Goal: Task Accomplishment & Management: Use online tool/utility

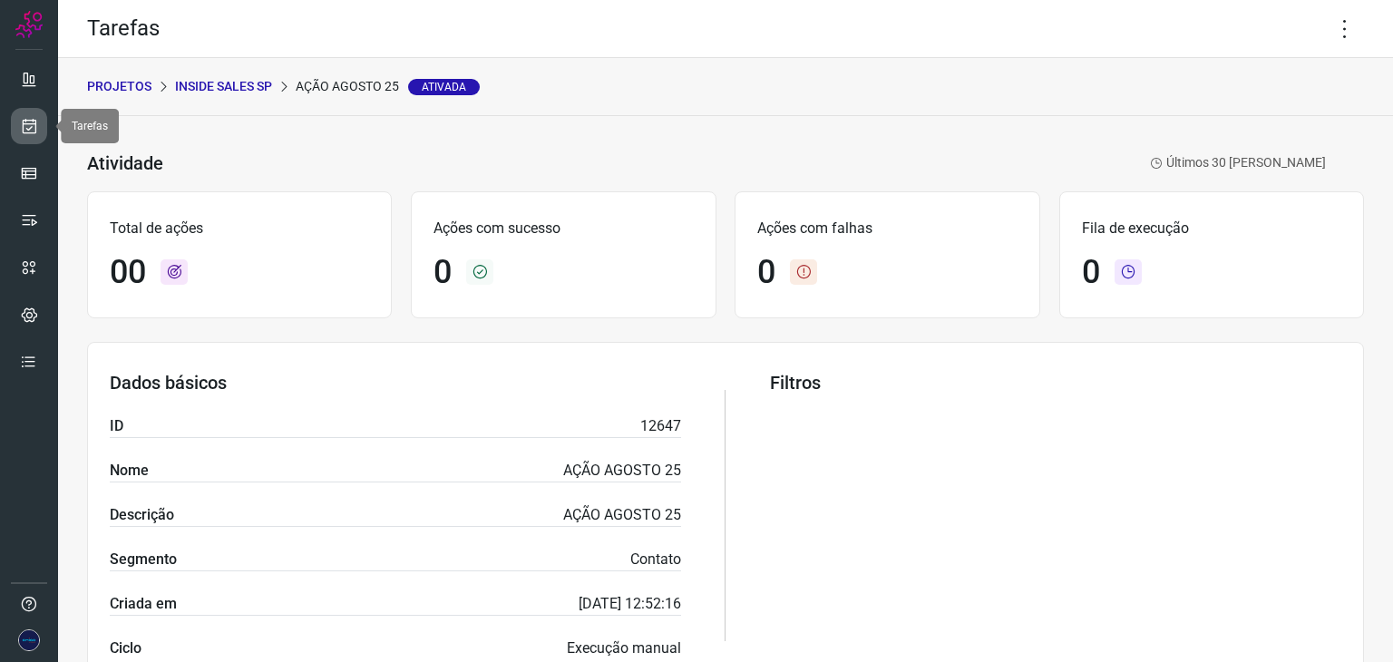
click at [26, 112] on link at bounding box center [29, 126] width 36 height 36
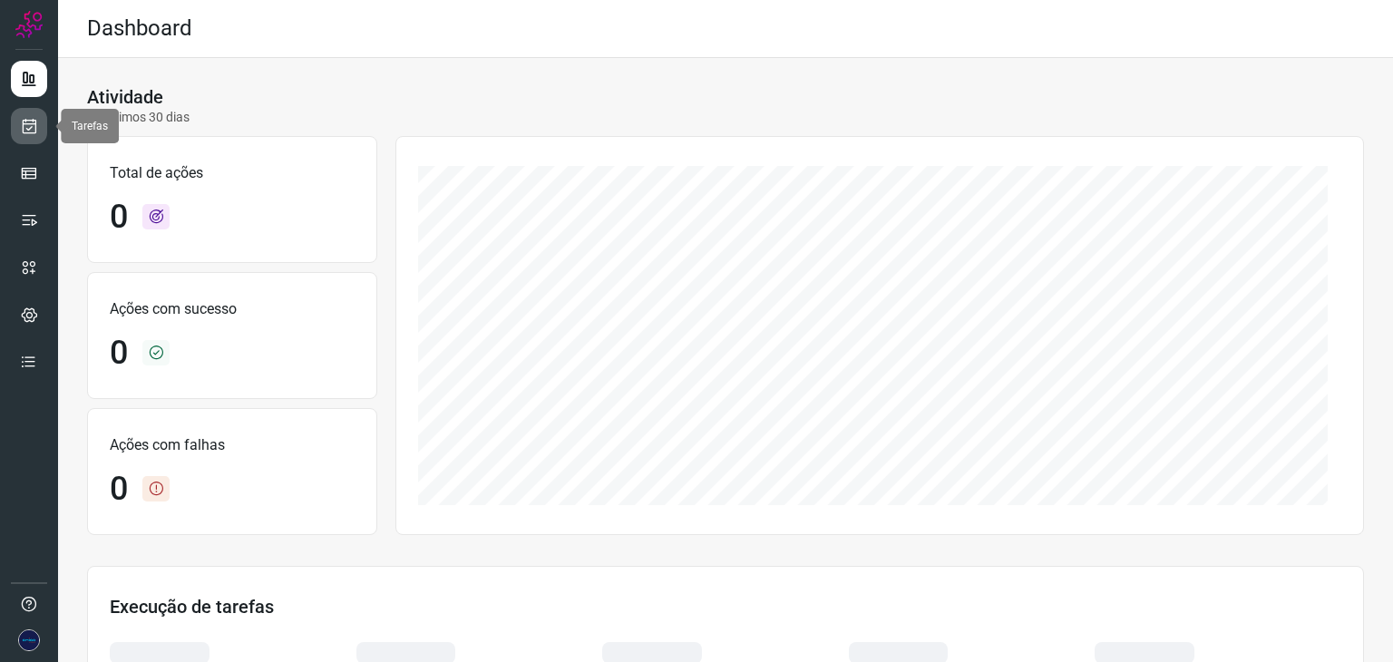
click at [26, 123] on icon at bounding box center [29, 126] width 19 height 18
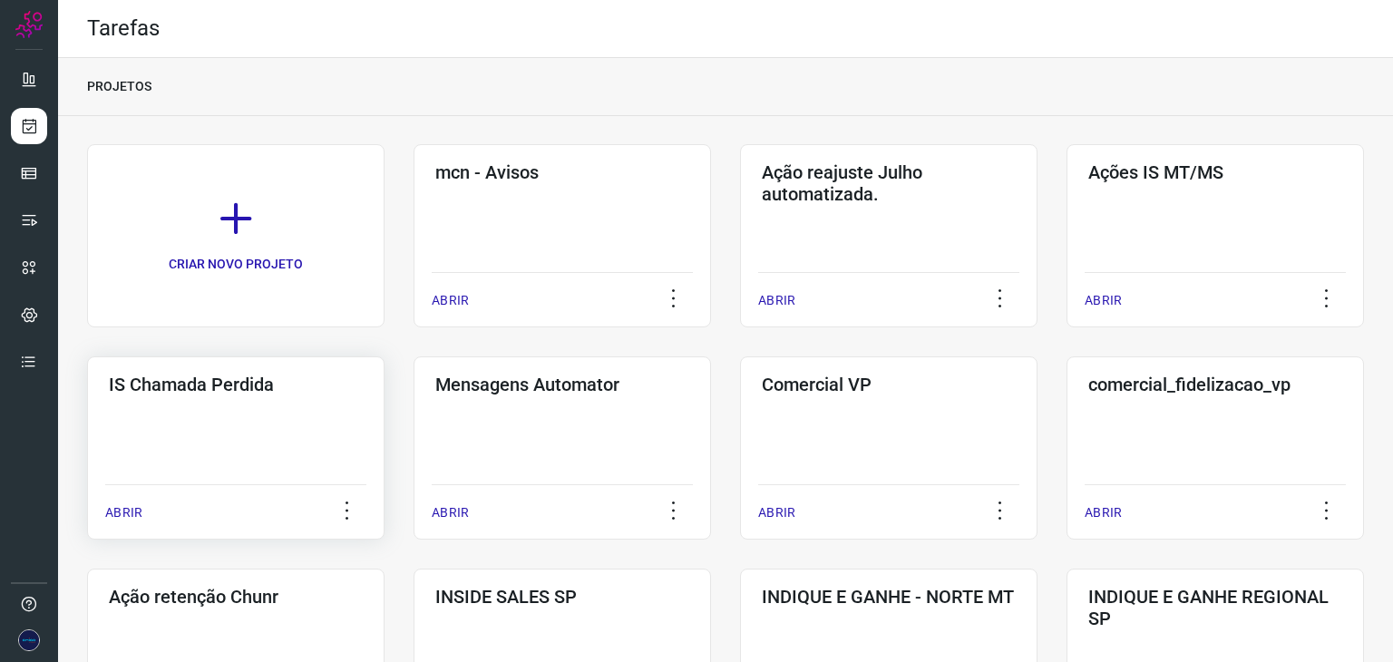
scroll to position [272, 0]
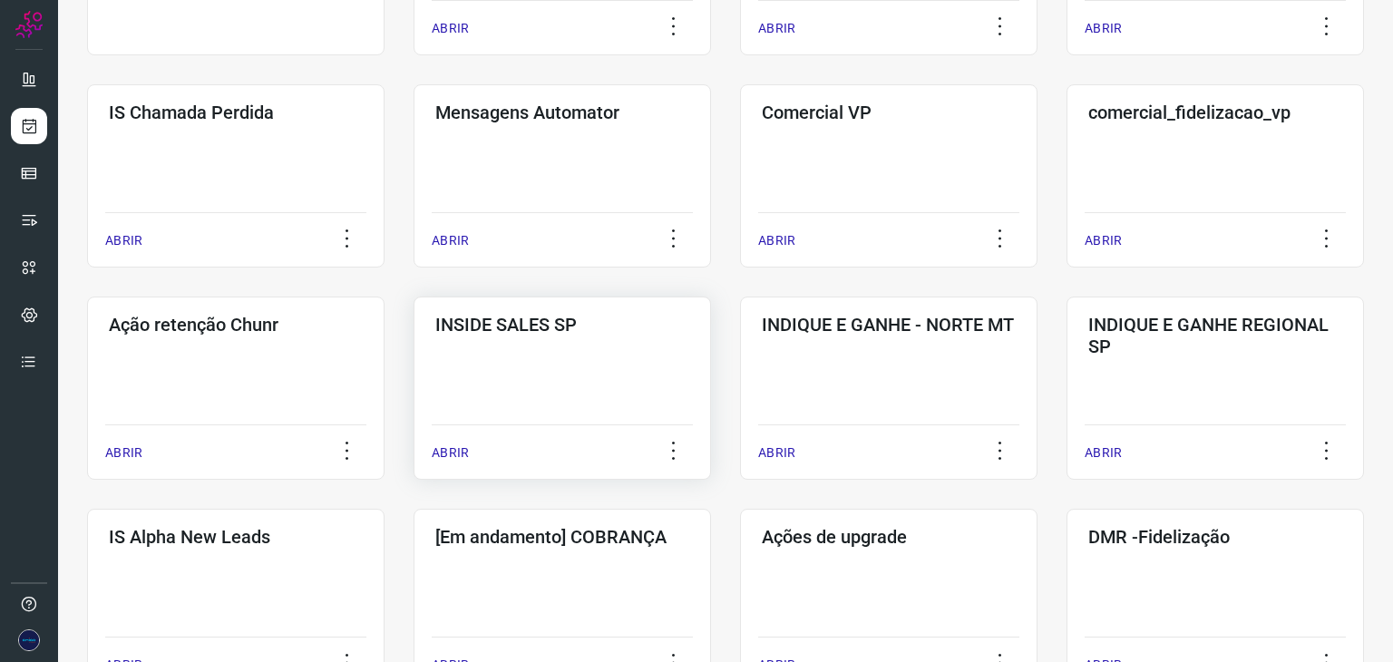
click at [439, 456] on p "ABRIR" at bounding box center [450, 452] width 37 height 19
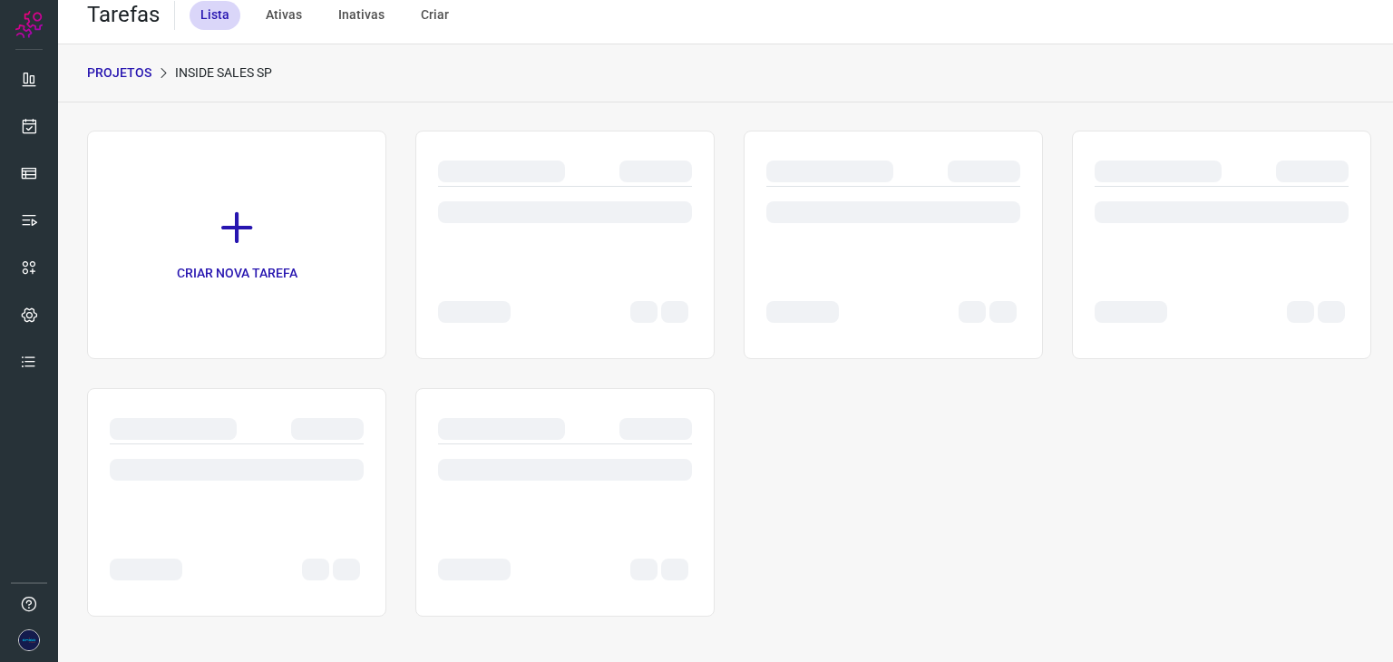
scroll to position [14, 0]
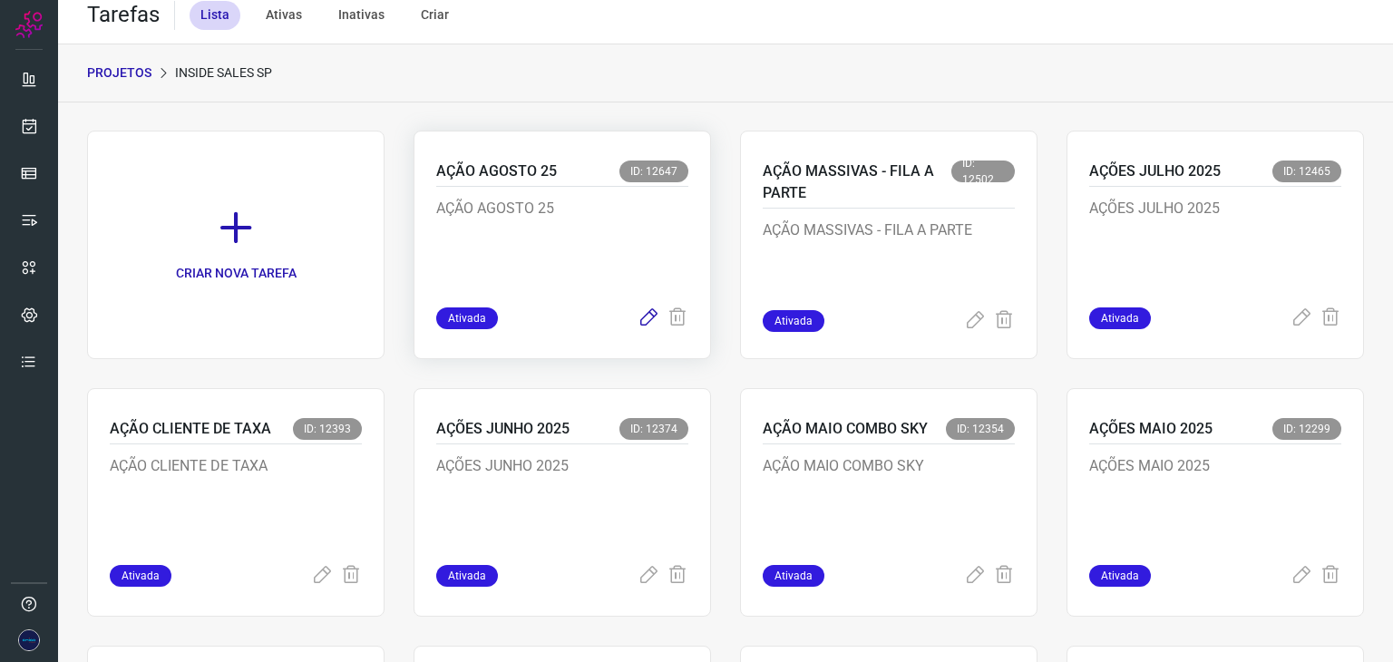
click at [649, 309] on icon at bounding box center [649, 318] width 22 height 22
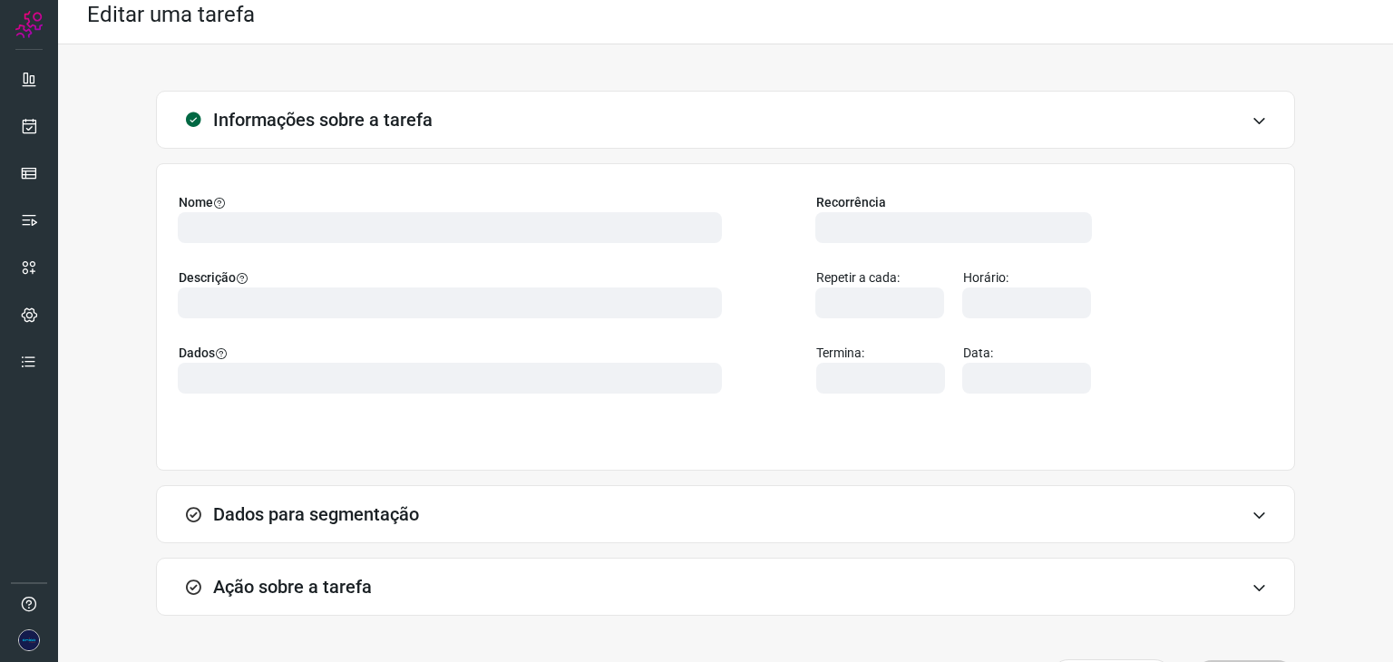
type input "524641"
type input "355160"
type input "ce0450f2-f722-4c34-a038-47adef28190d"
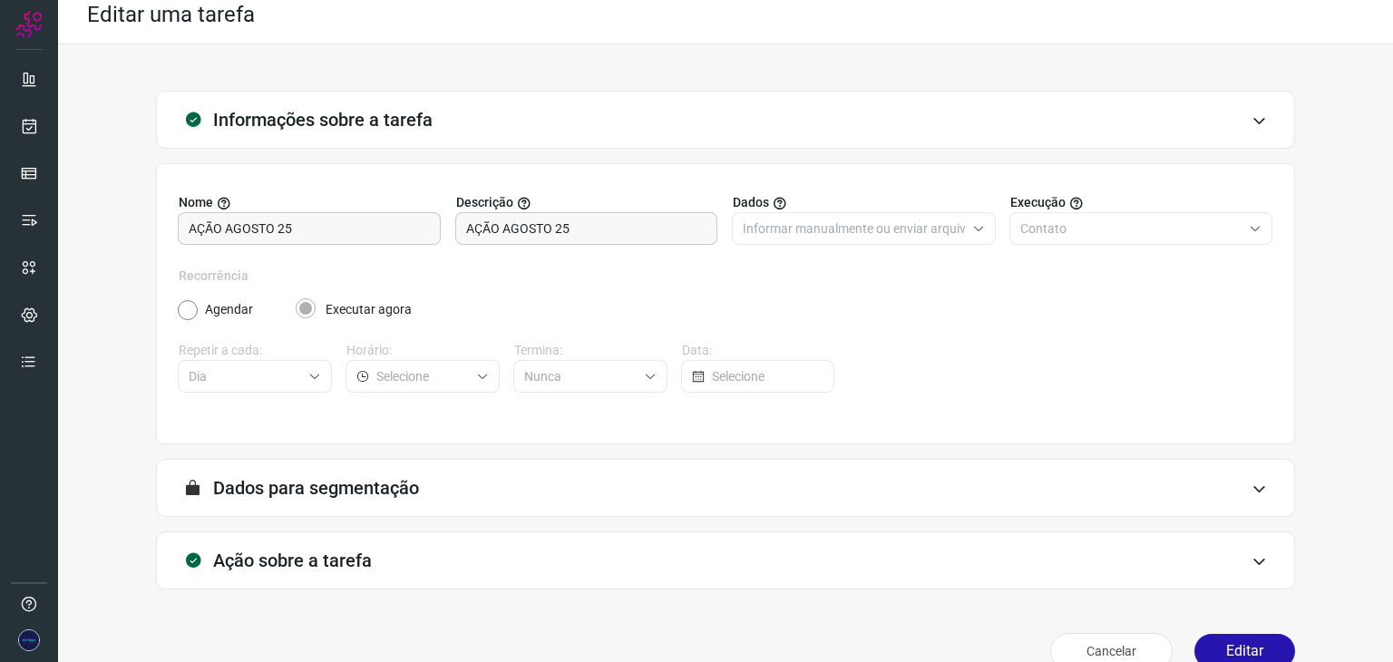
type input "Campanha Inside Sales SP Alpha"
type input "Amigo 0800"
type input "API para o envio de mensagem ativa (em massa)"
click at [1255, 561] on div "Ação sobre a tarefa" at bounding box center [725, 560] width 1139 height 58
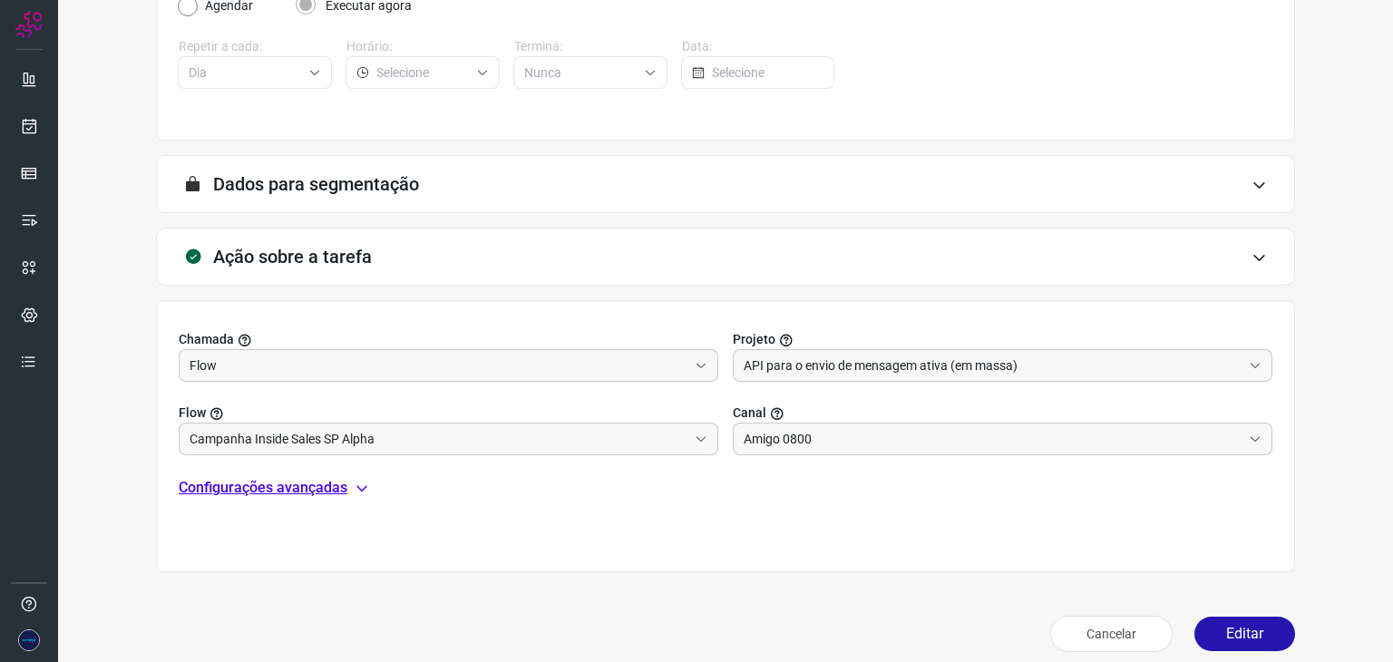
scroll to position [333, 0]
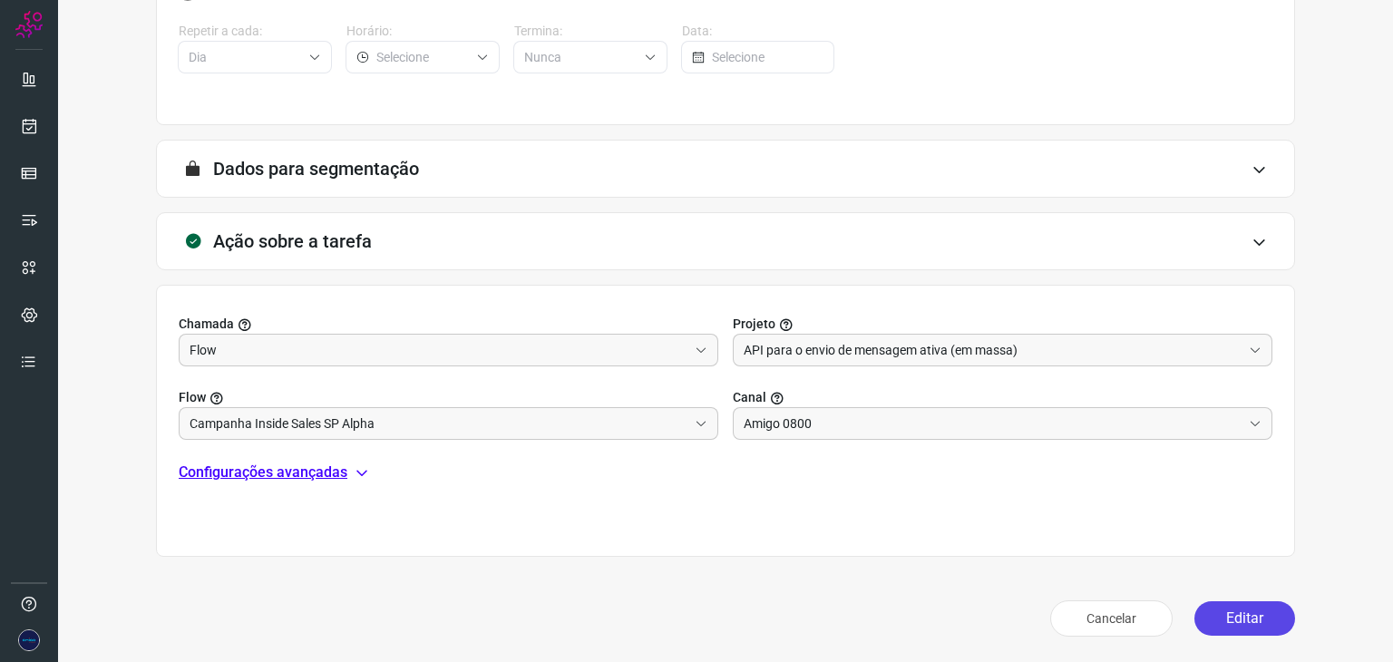
click at [1244, 628] on button "Editar" at bounding box center [1244, 618] width 101 height 34
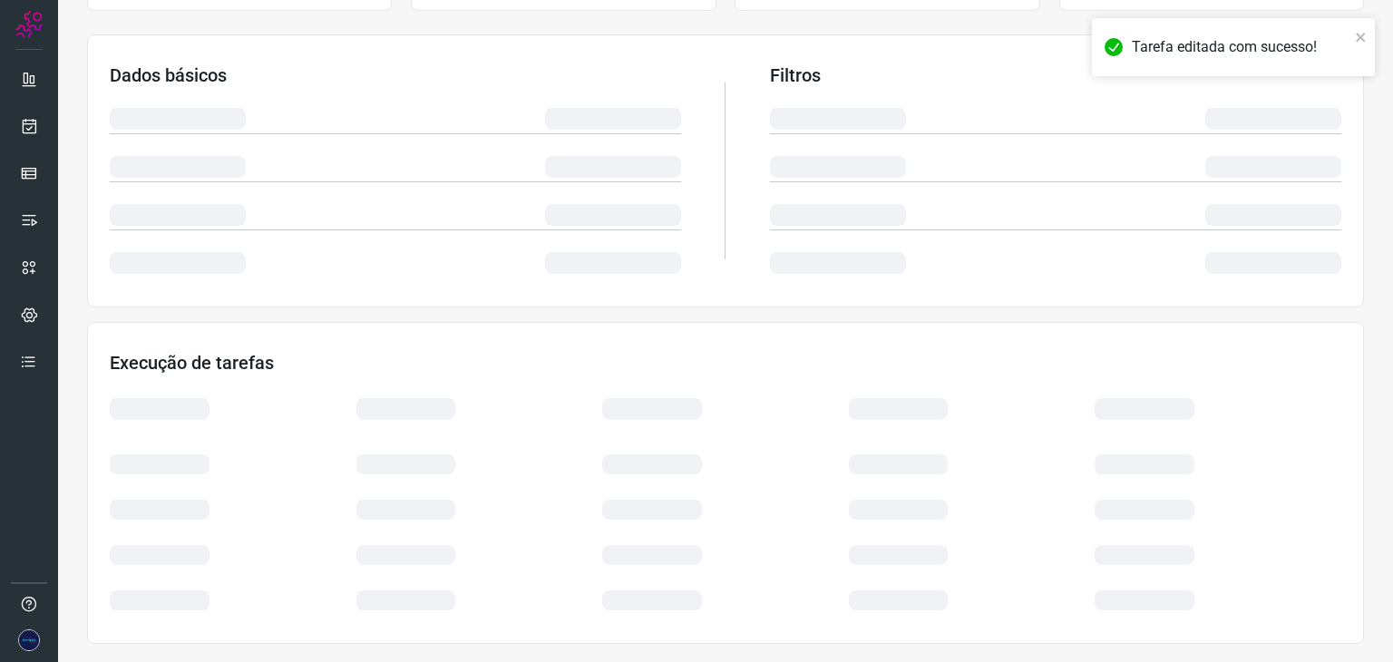
scroll to position [272, 0]
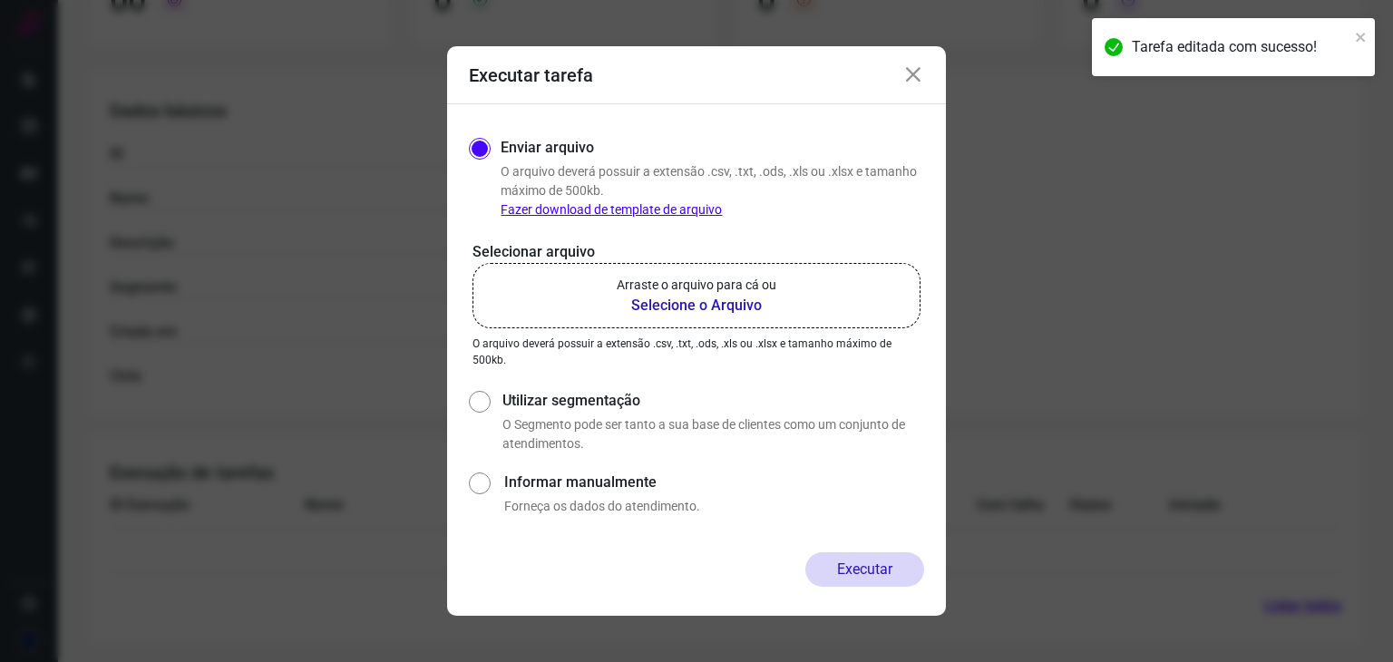
click at [694, 307] on b "Selecione o Arquivo" at bounding box center [697, 306] width 160 height 22
click at [0, 0] on input "Arraste o arquivo para cá ou Selecione o Arquivo" at bounding box center [0, 0] width 0 height 0
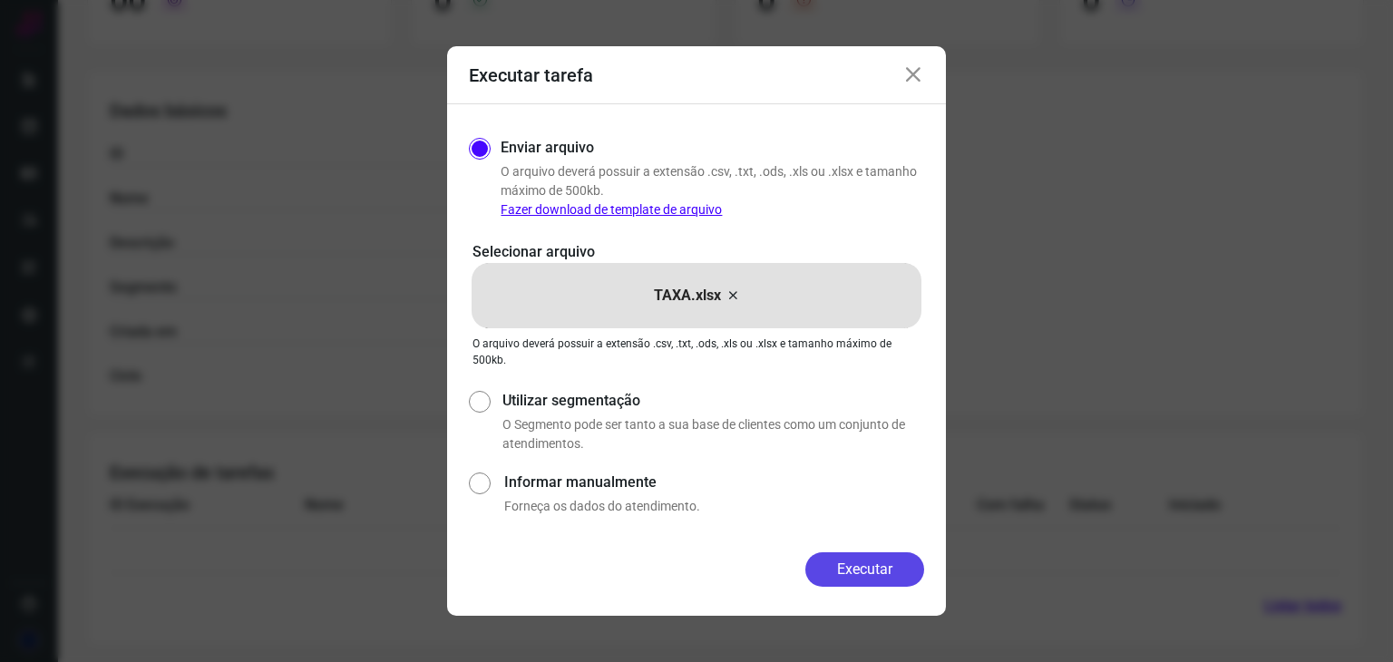
click at [871, 564] on button "Executar" at bounding box center [864, 569] width 119 height 34
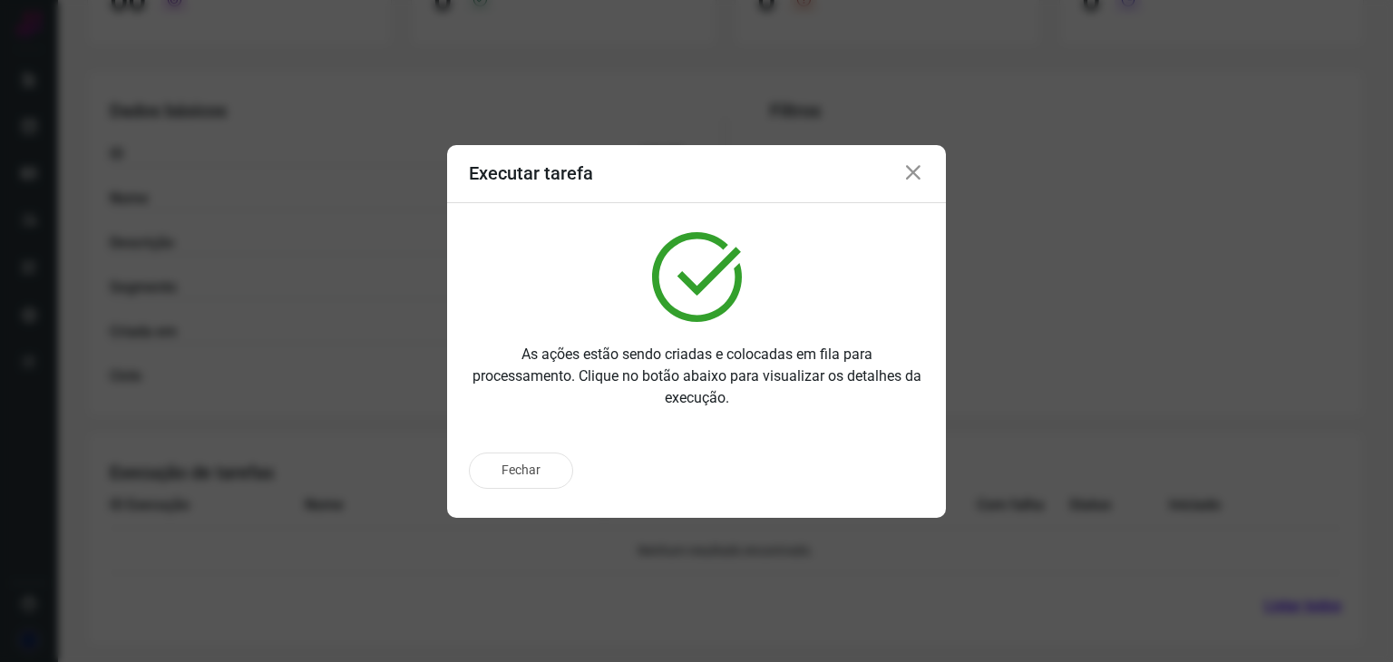
click at [918, 173] on icon at bounding box center [913, 173] width 22 height 22
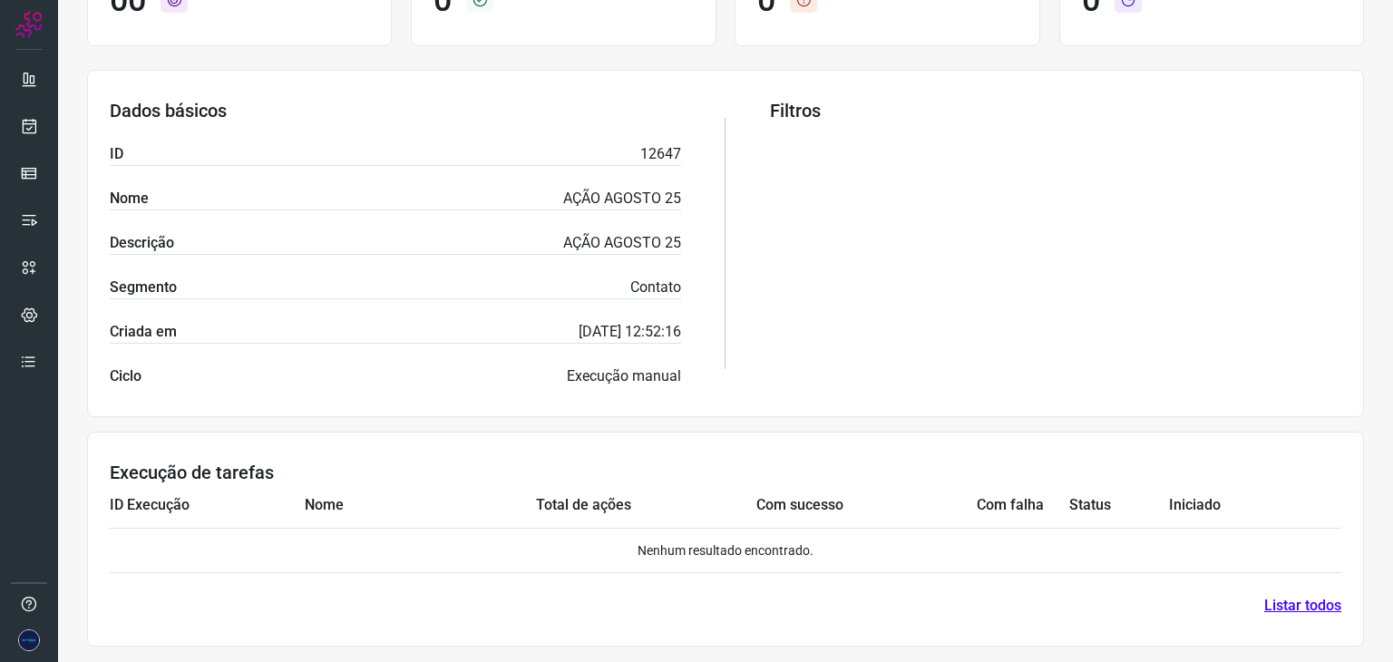
click at [1291, 605] on link "Listar todos" at bounding box center [1302, 606] width 77 height 22
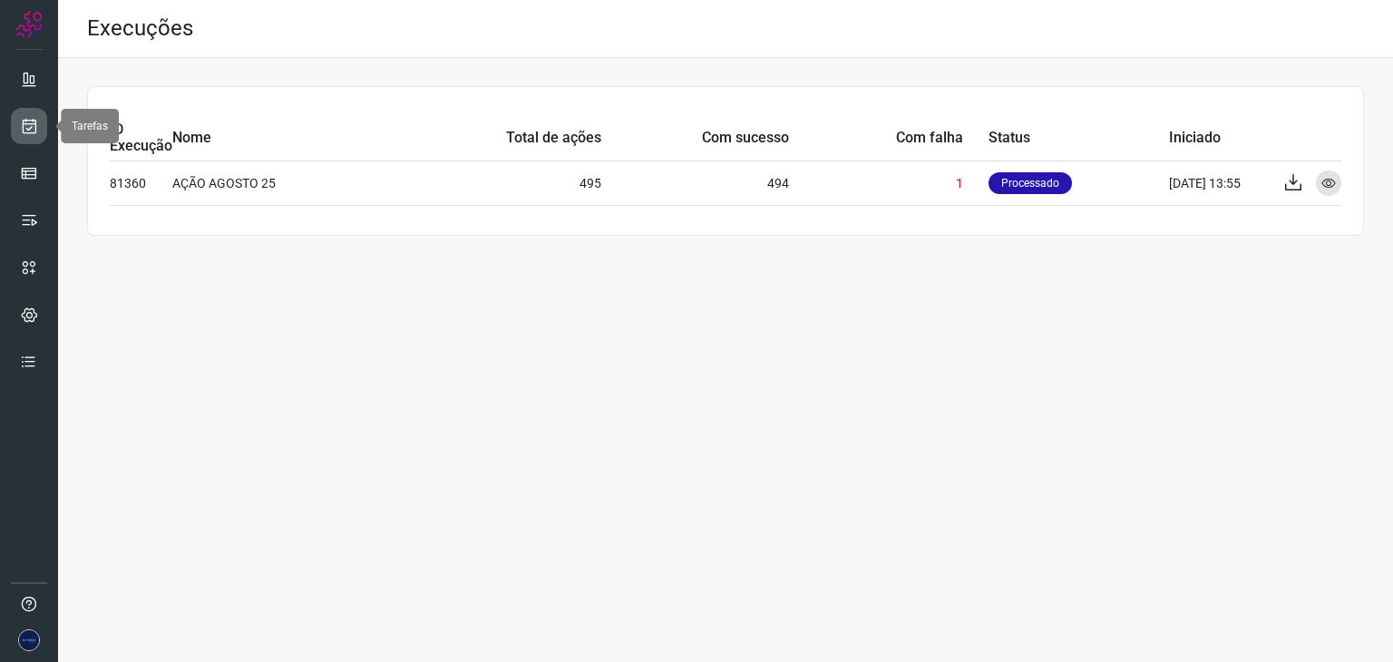
click at [36, 117] on icon at bounding box center [29, 126] width 19 height 18
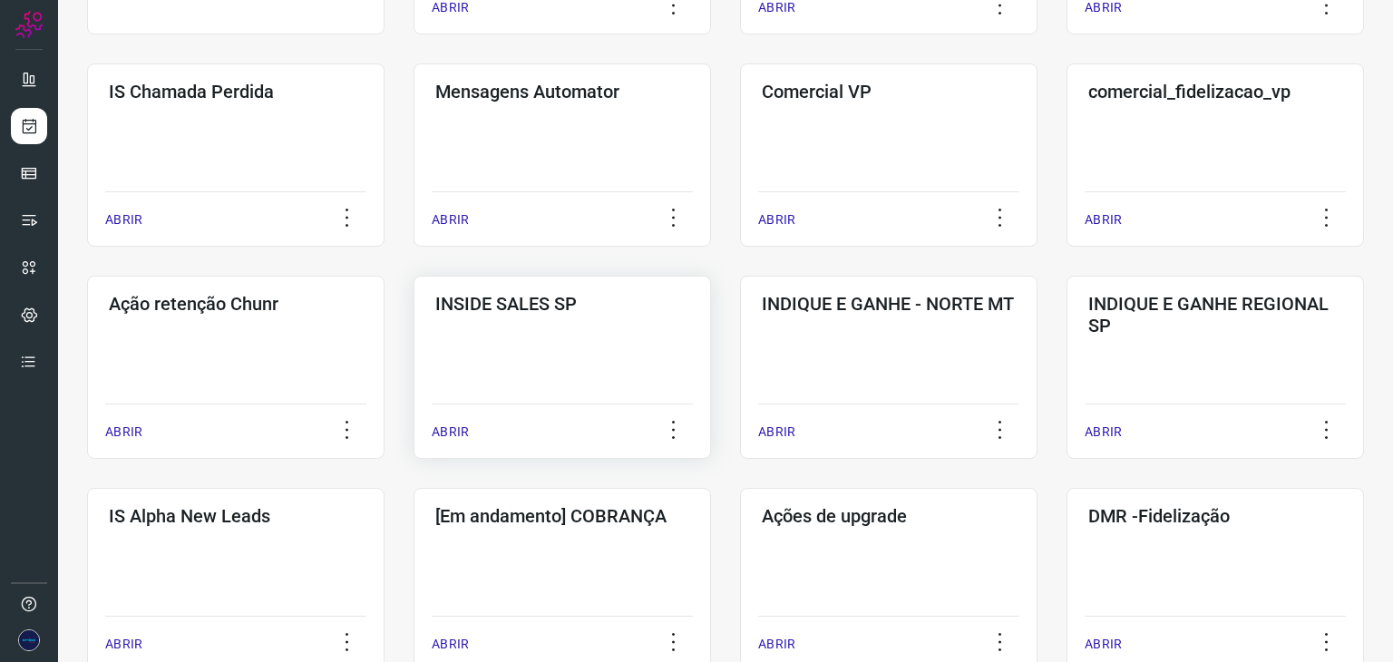
scroll to position [181, 0]
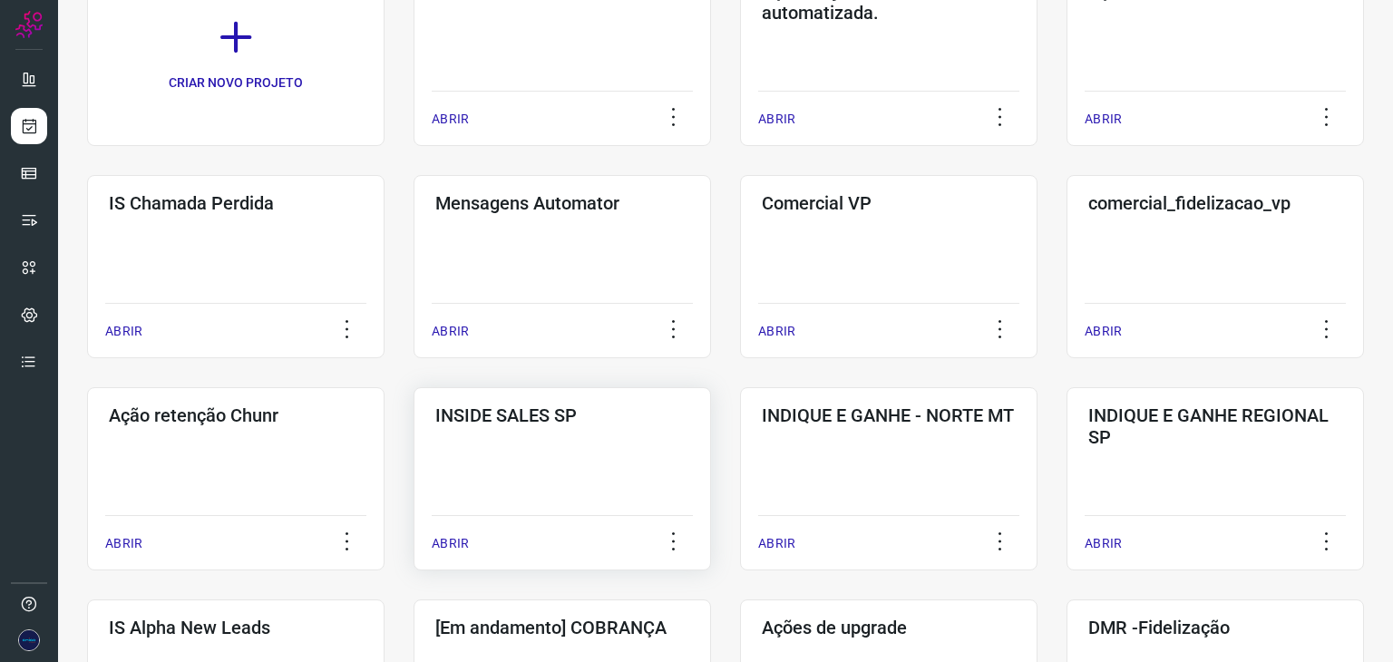
click at [454, 538] on p "ABRIR" at bounding box center [450, 543] width 37 height 19
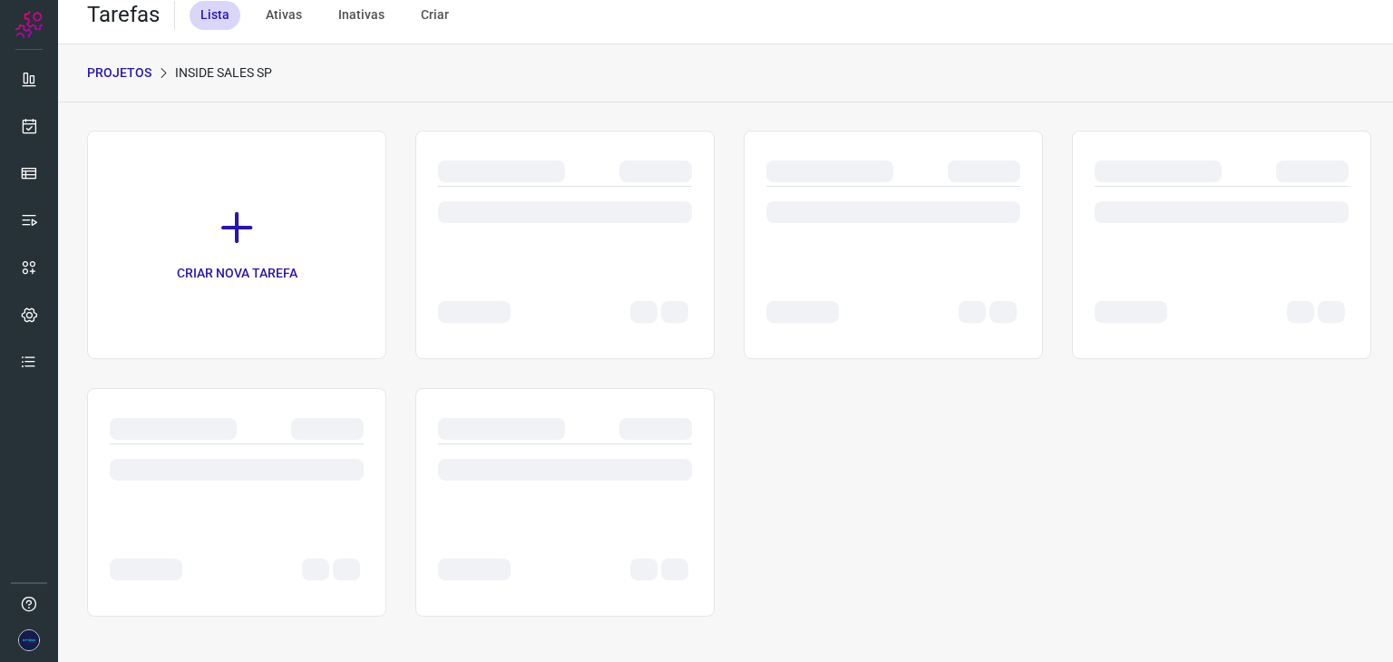
scroll to position [14, 0]
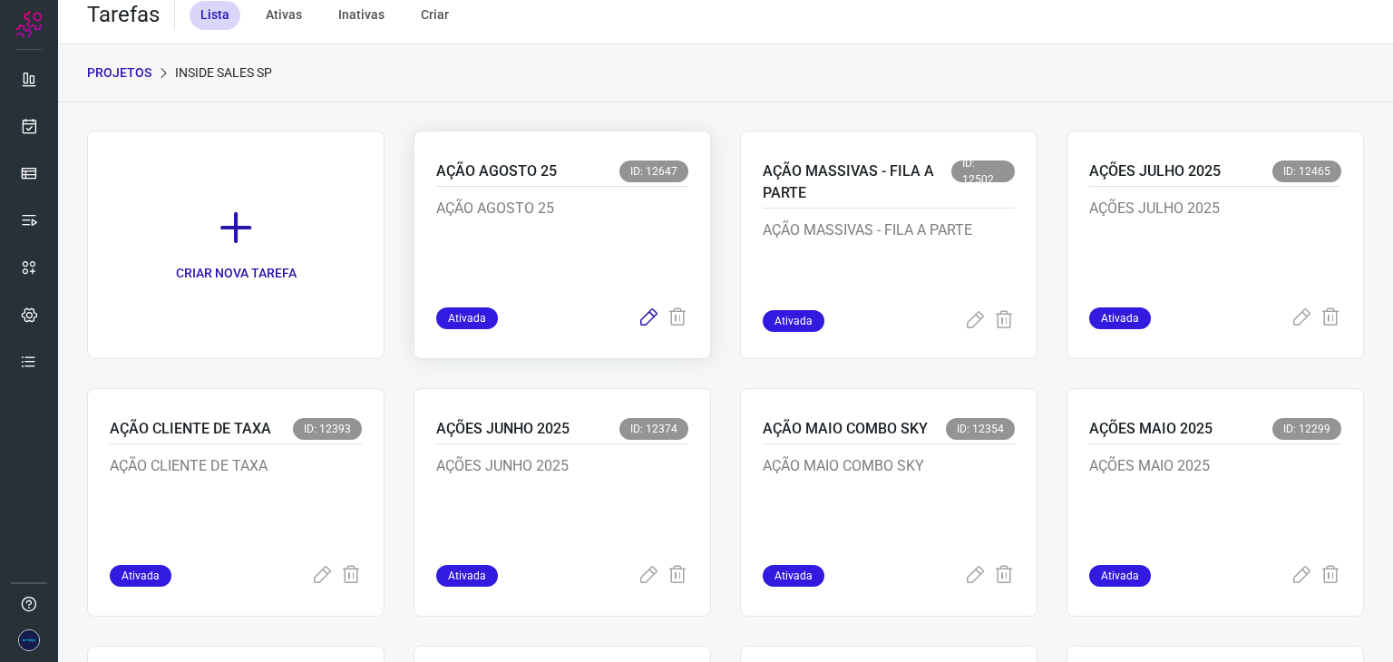
click at [642, 320] on icon at bounding box center [649, 318] width 22 height 22
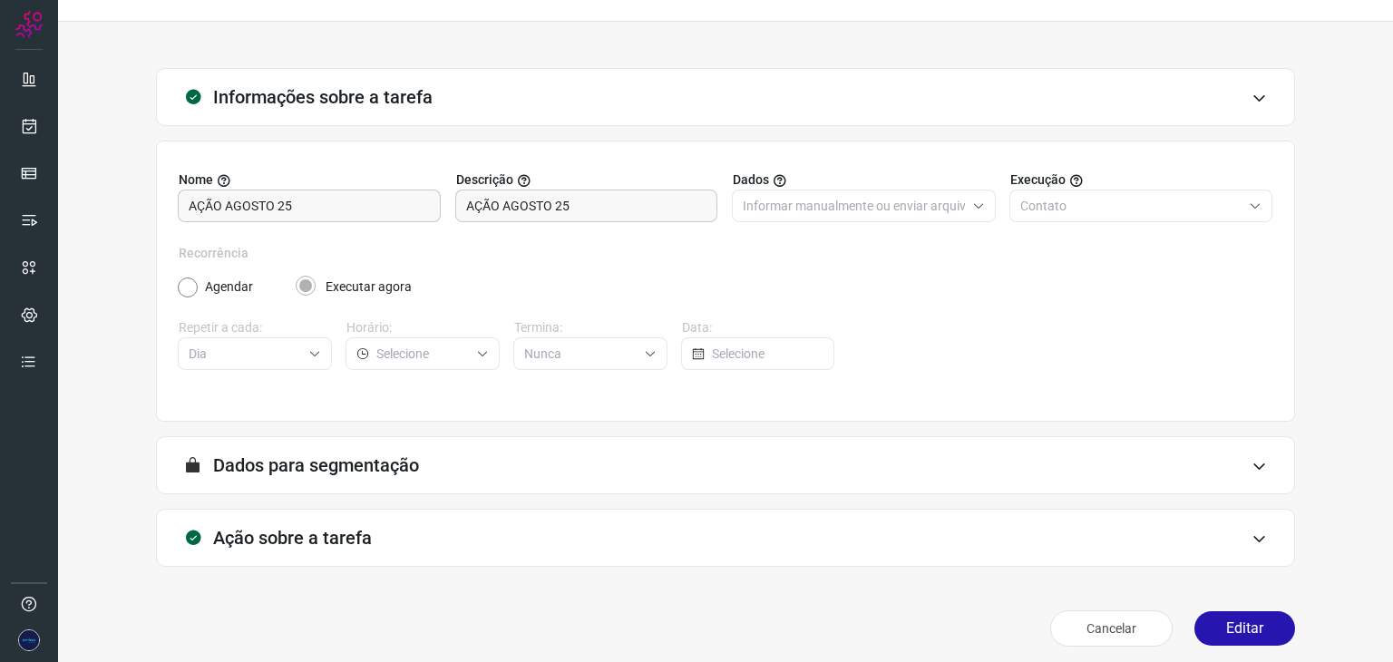
scroll to position [46, 0]
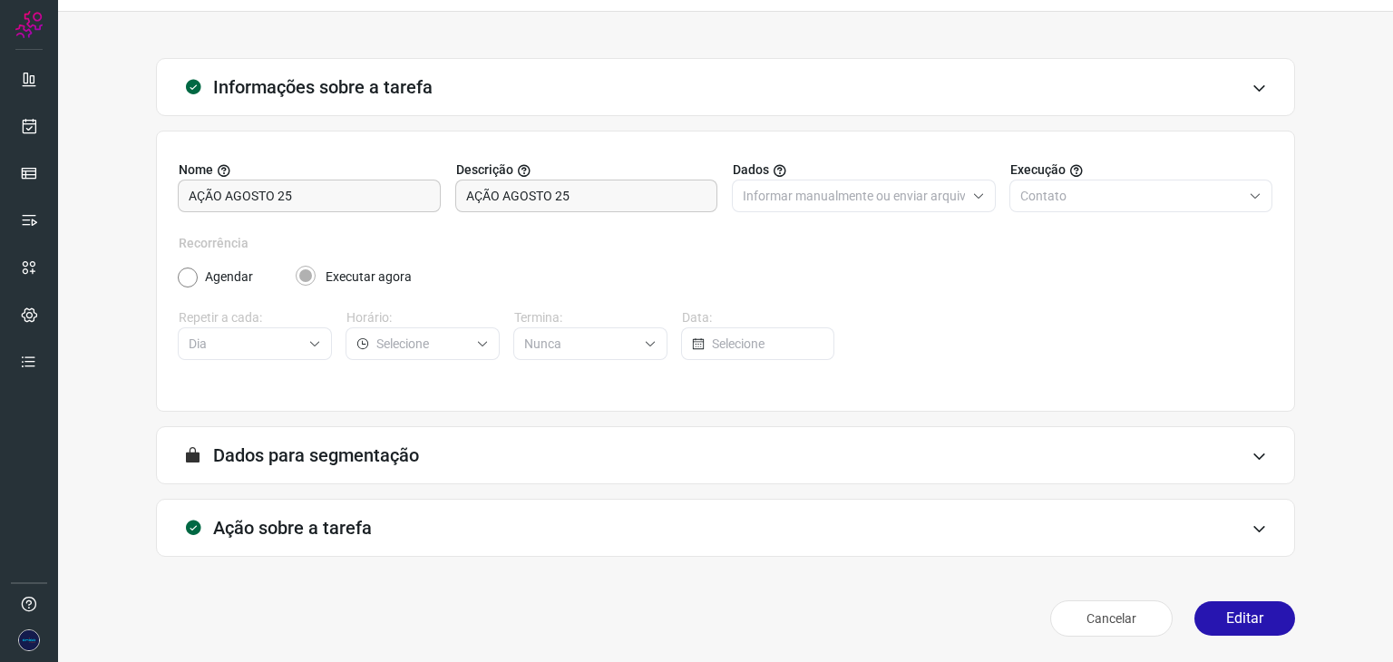
type input "Amigo 0800"
click at [1252, 523] on icon at bounding box center [1259, 528] width 15 height 15
type input "API para o envio de mensagem ativa (em massa)"
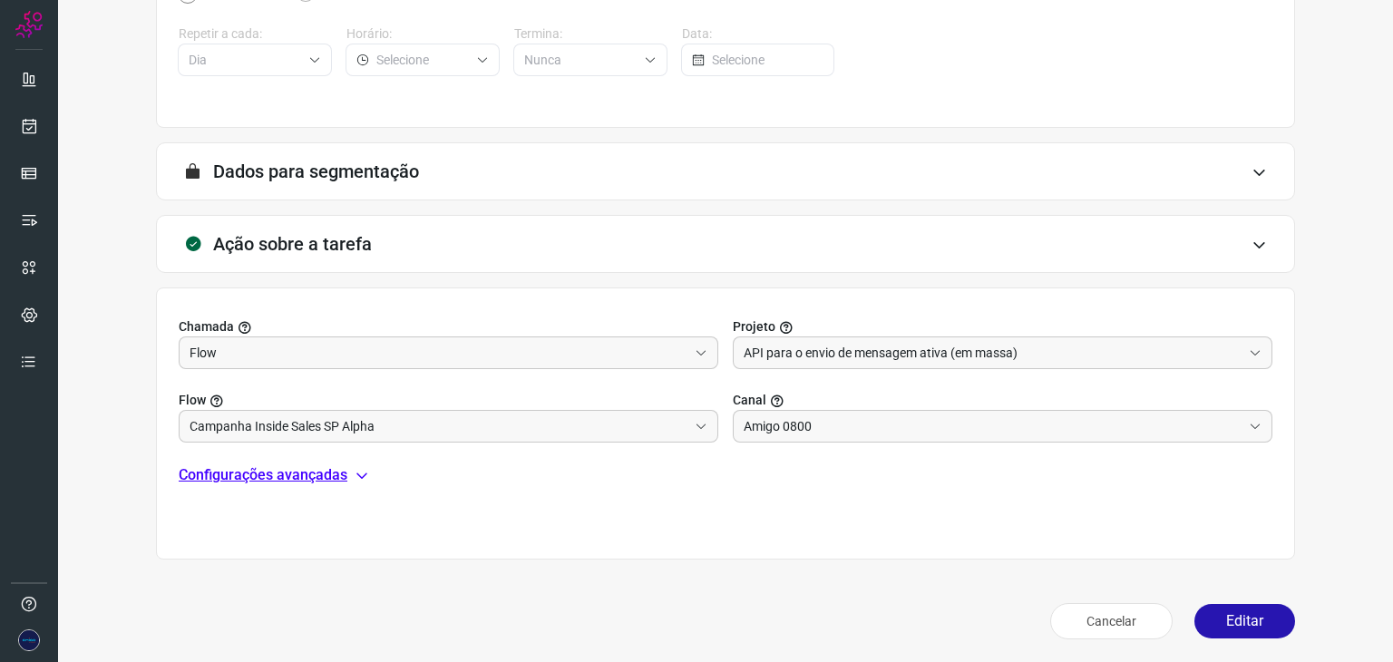
scroll to position [333, 0]
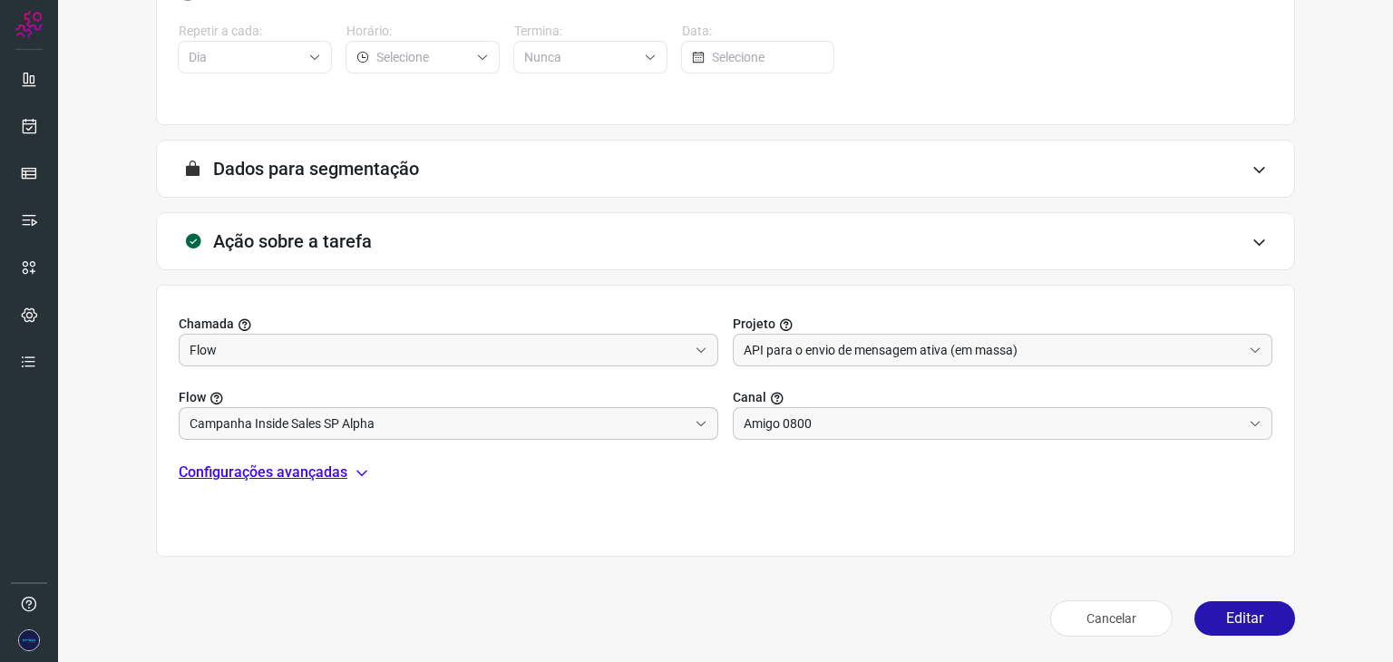
click at [697, 422] on icon at bounding box center [701, 424] width 9 height 5
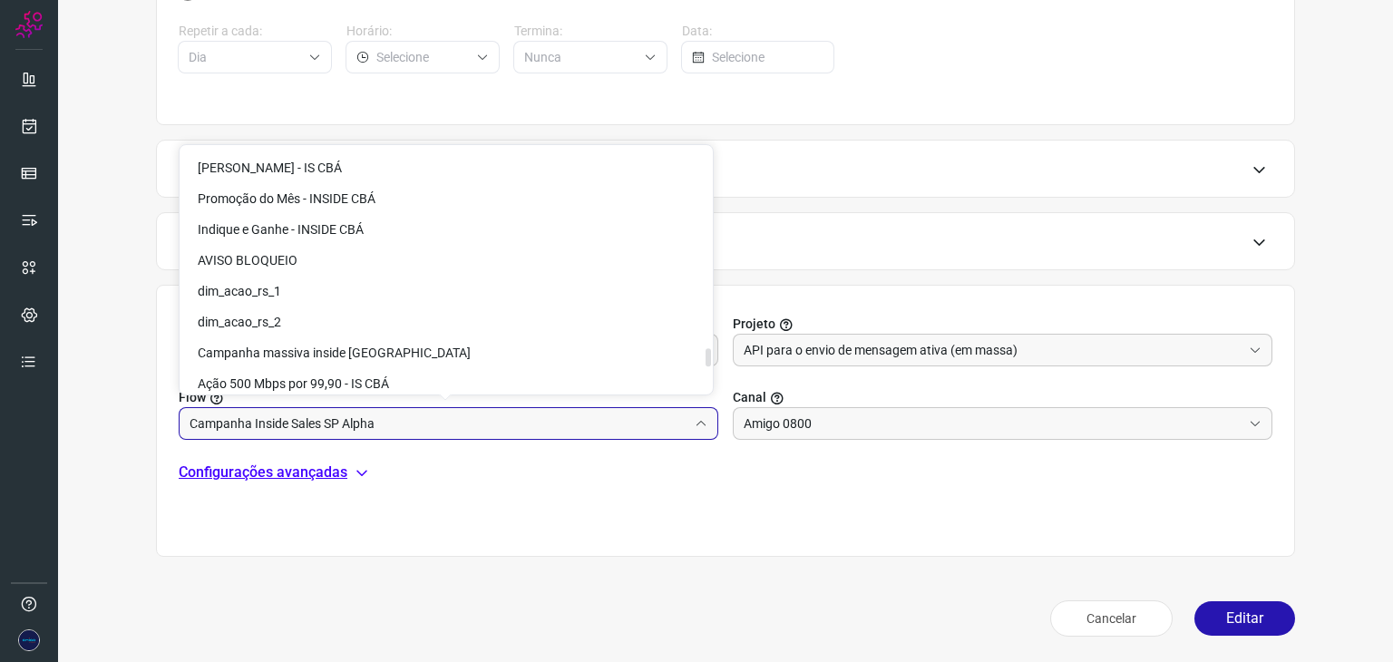
scroll to position [4132, 0]
click at [316, 356] on span "Campanha massiva inside [GEOGRAPHIC_DATA]" at bounding box center [334, 352] width 273 height 15
type input "Campanha massiva inside [GEOGRAPHIC_DATA]"
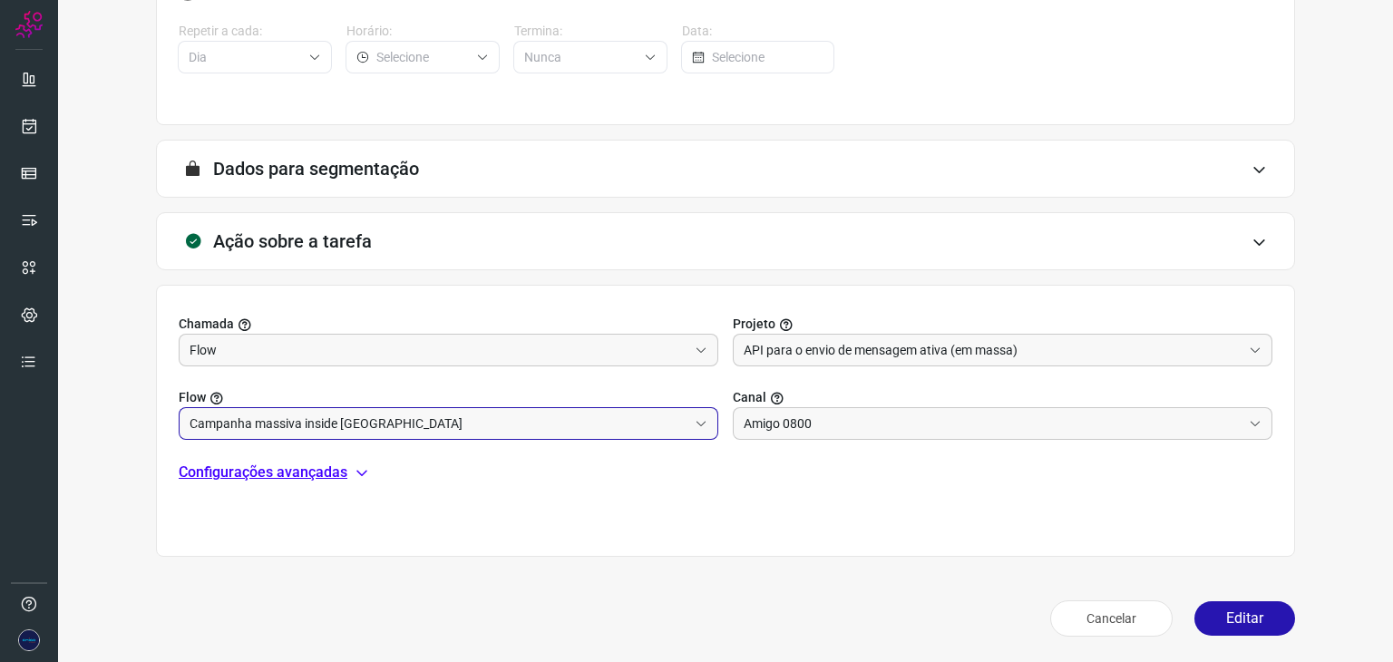
click at [687, 430] on div "Campanha massiva inside [GEOGRAPHIC_DATA]" at bounding box center [449, 423] width 540 height 33
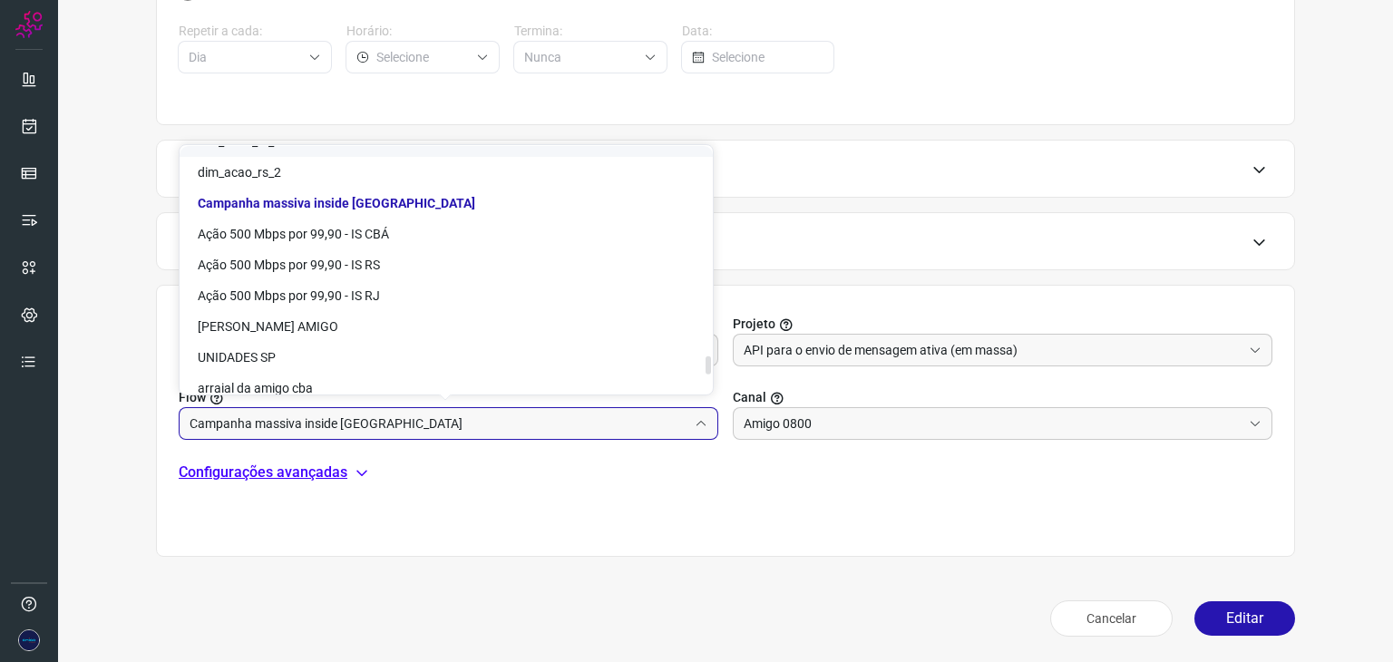
scroll to position [4313, 0]
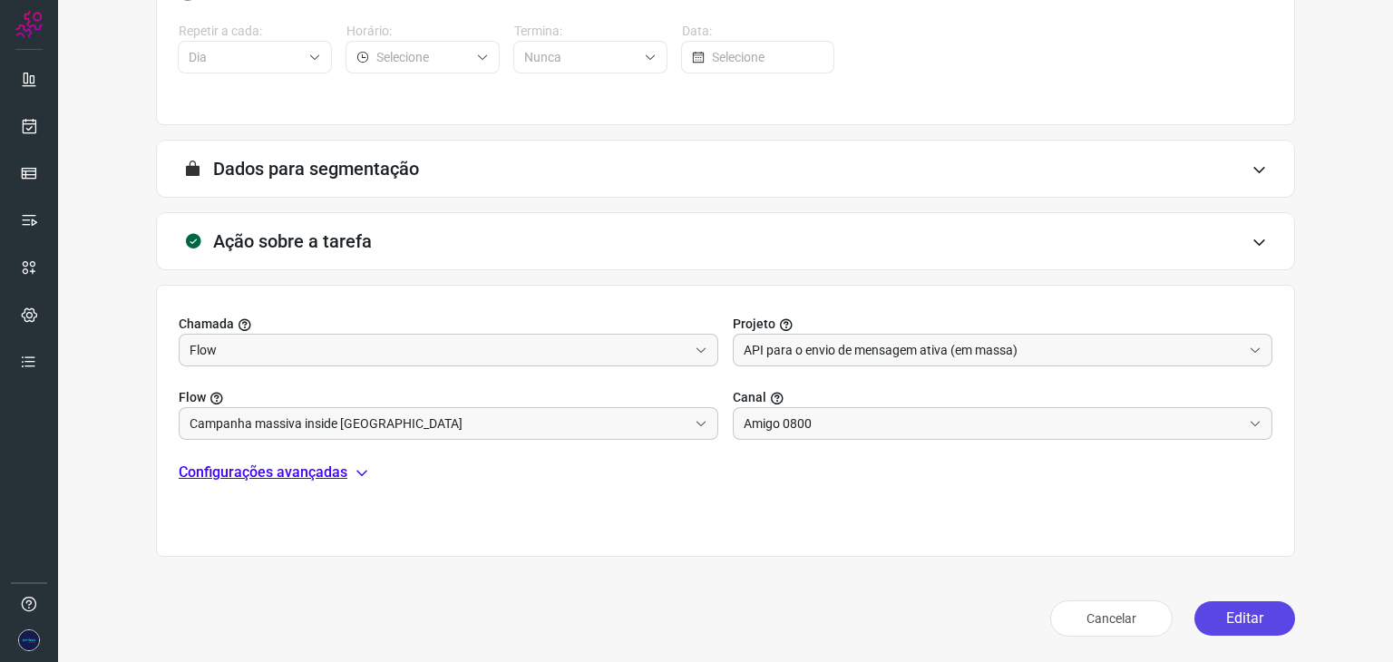
click at [1234, 620] on button "Editar" at bounding box center [1244, 618] width 101 height 34
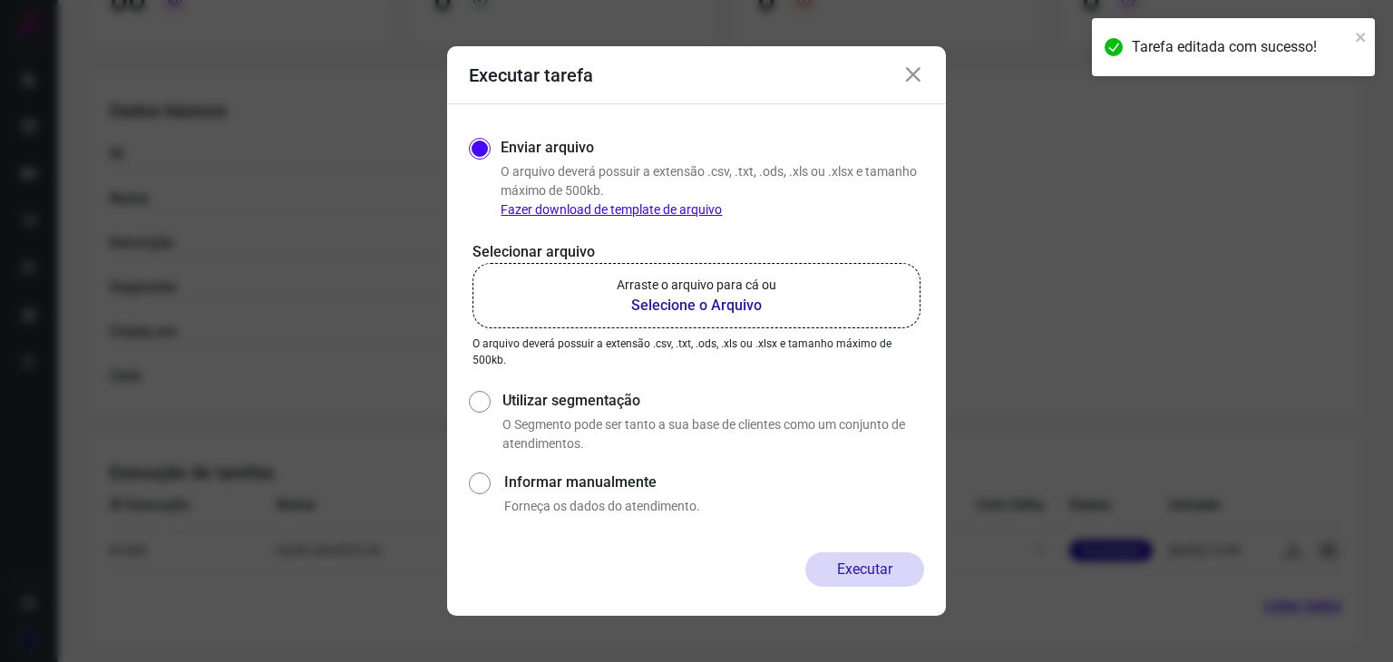
click at [908, 69] on icon at bounding box center [913, 75] width 22 height 22
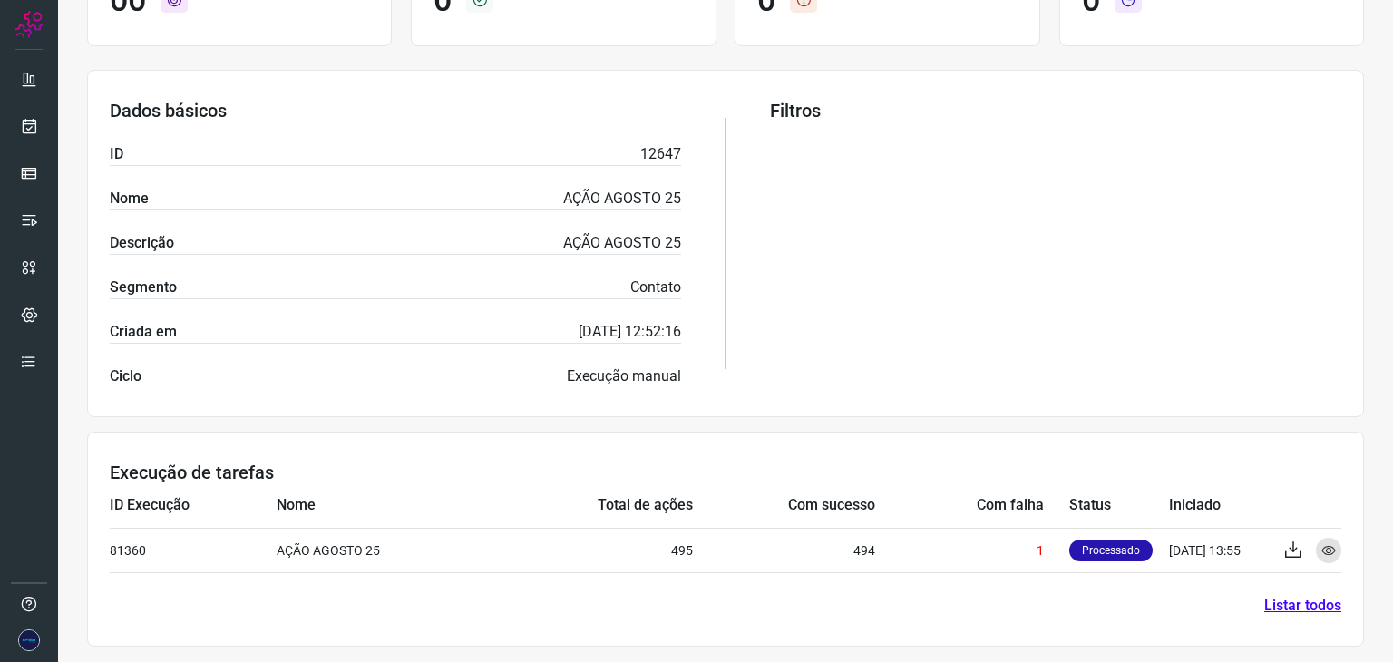
click at [1295, 603] on link "Listar todos" at bounding box center [1302, 606] width 77 height 22
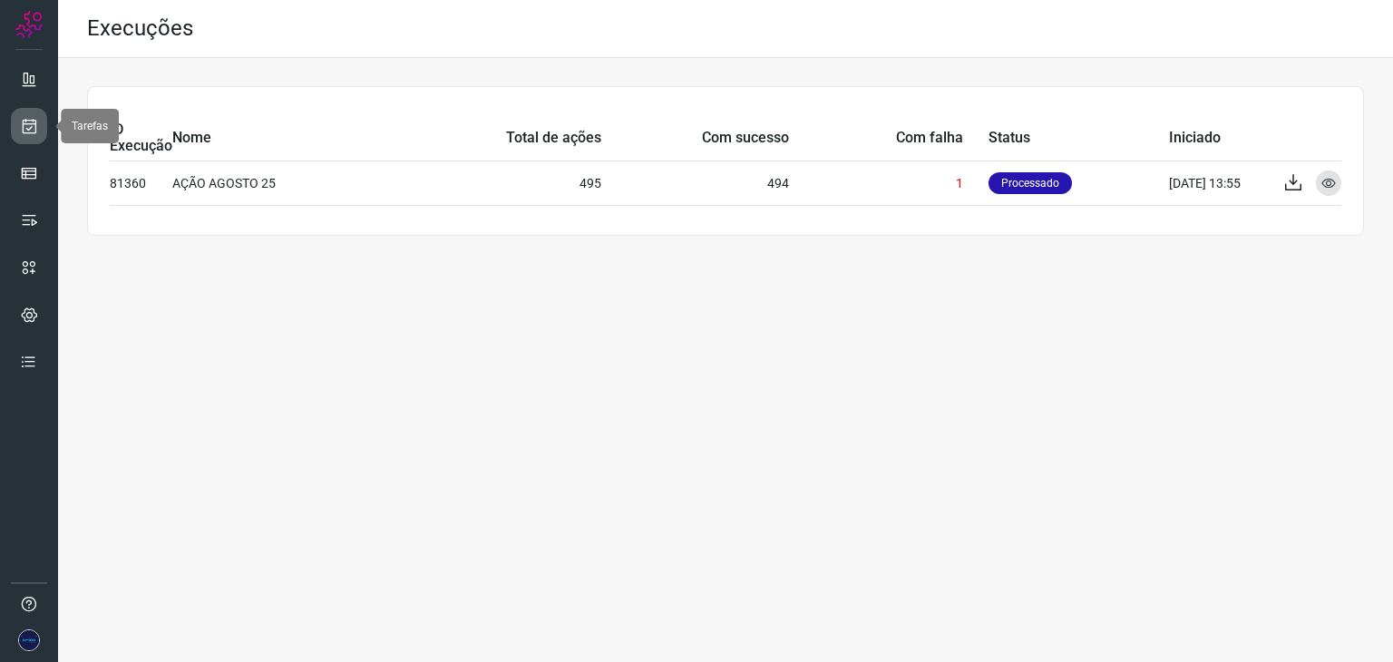
click at [40, 123] on link at bounding box center [29, 126] width 36 height 36
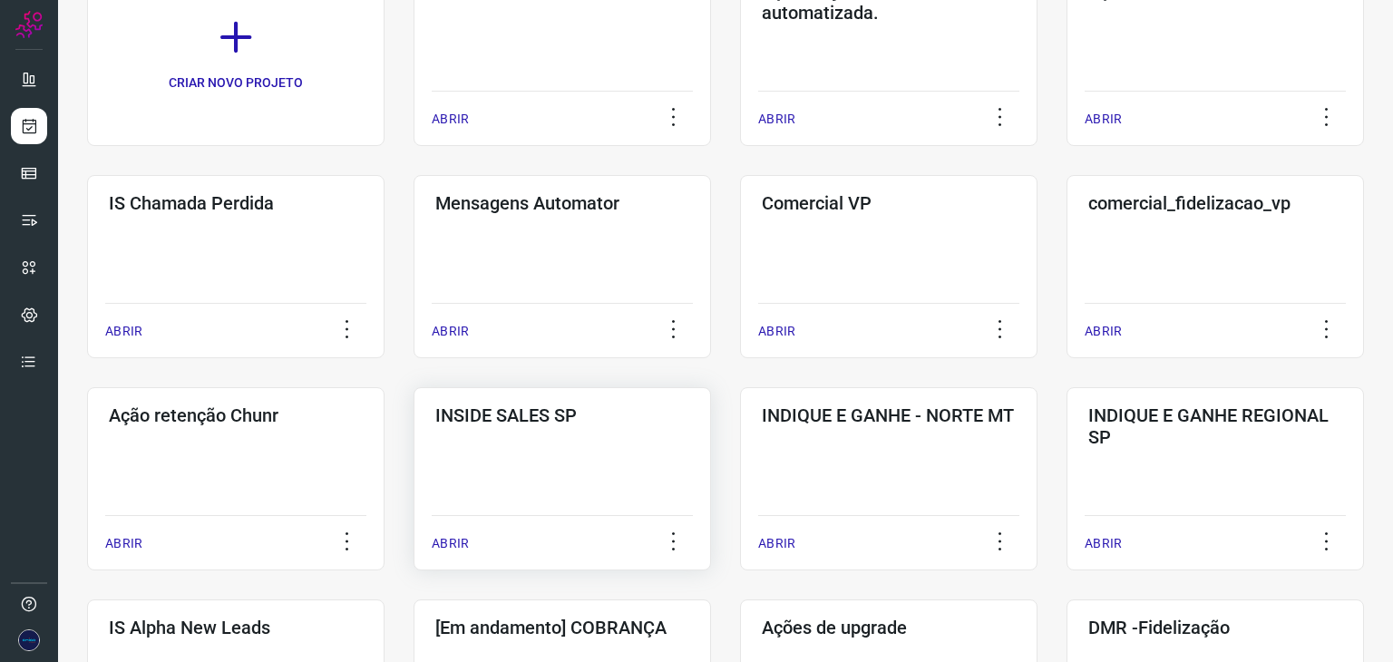
click at [446, 537] on p "ABRIR" at bounding box center [450, 543] width 37 height 19
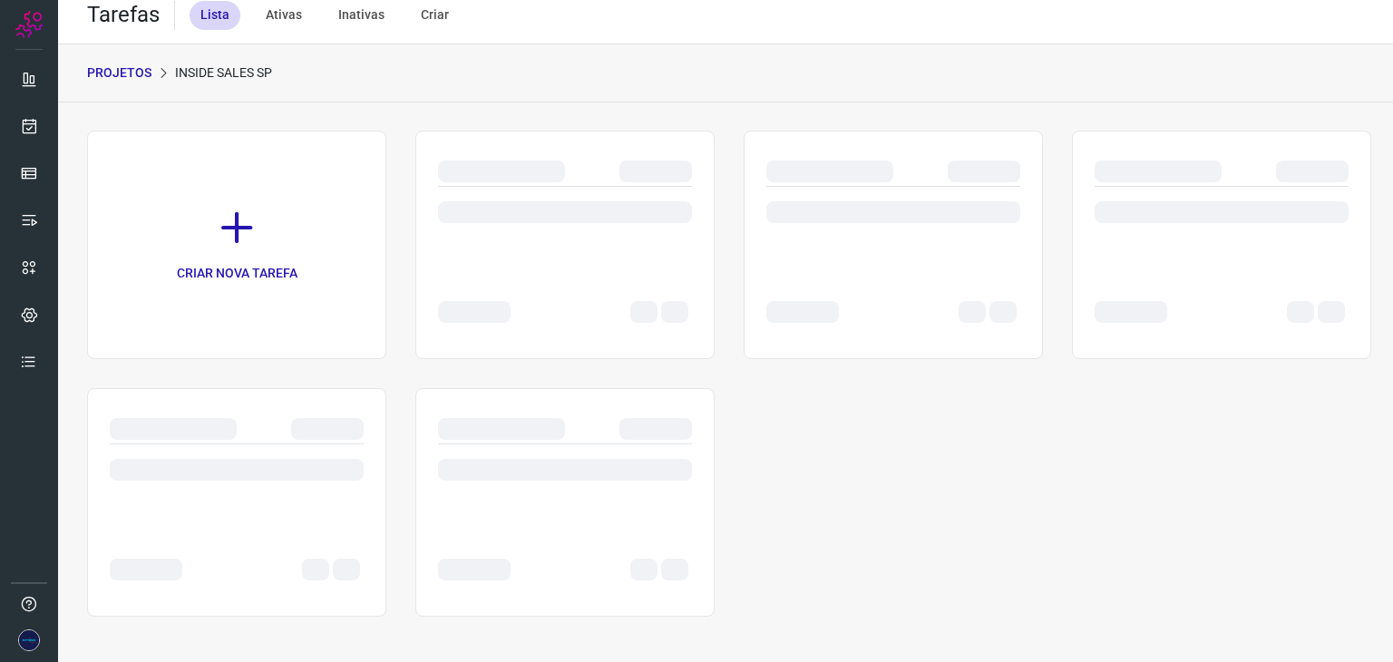
scroll to position [14, 0]
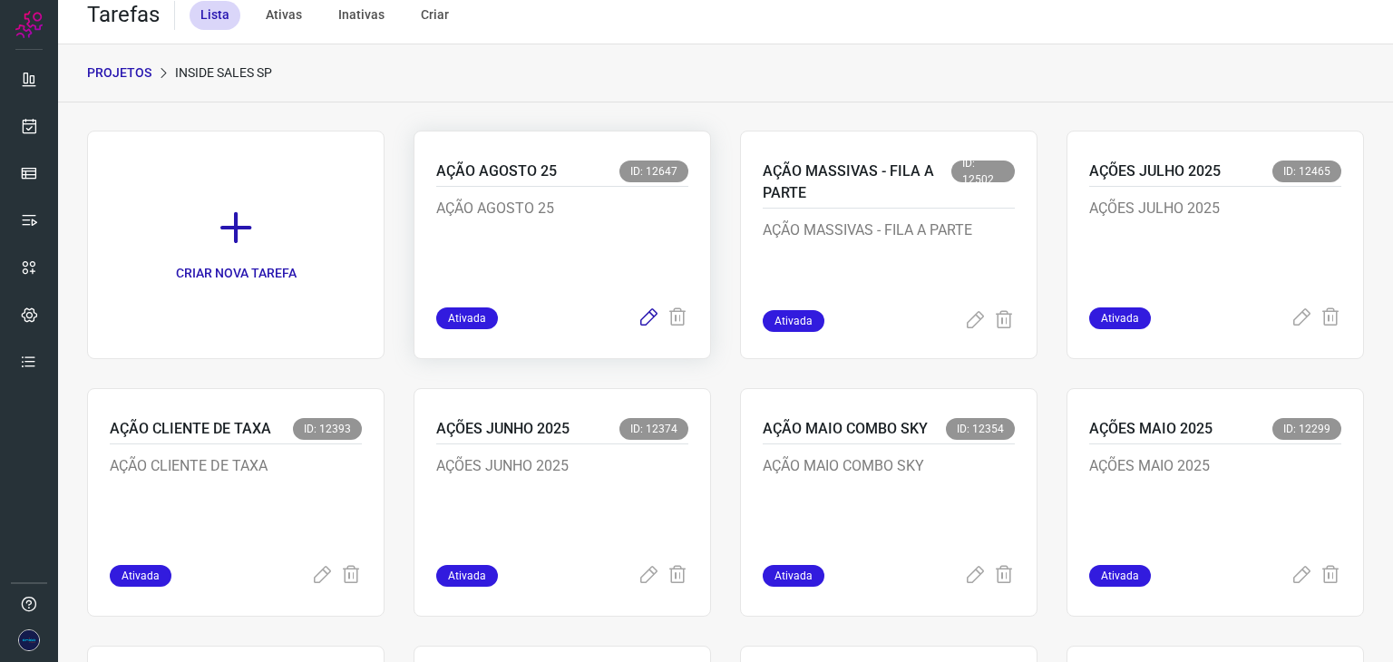
click at [640, 320] on icon at bounding box center [649, 318] width 22 height 22
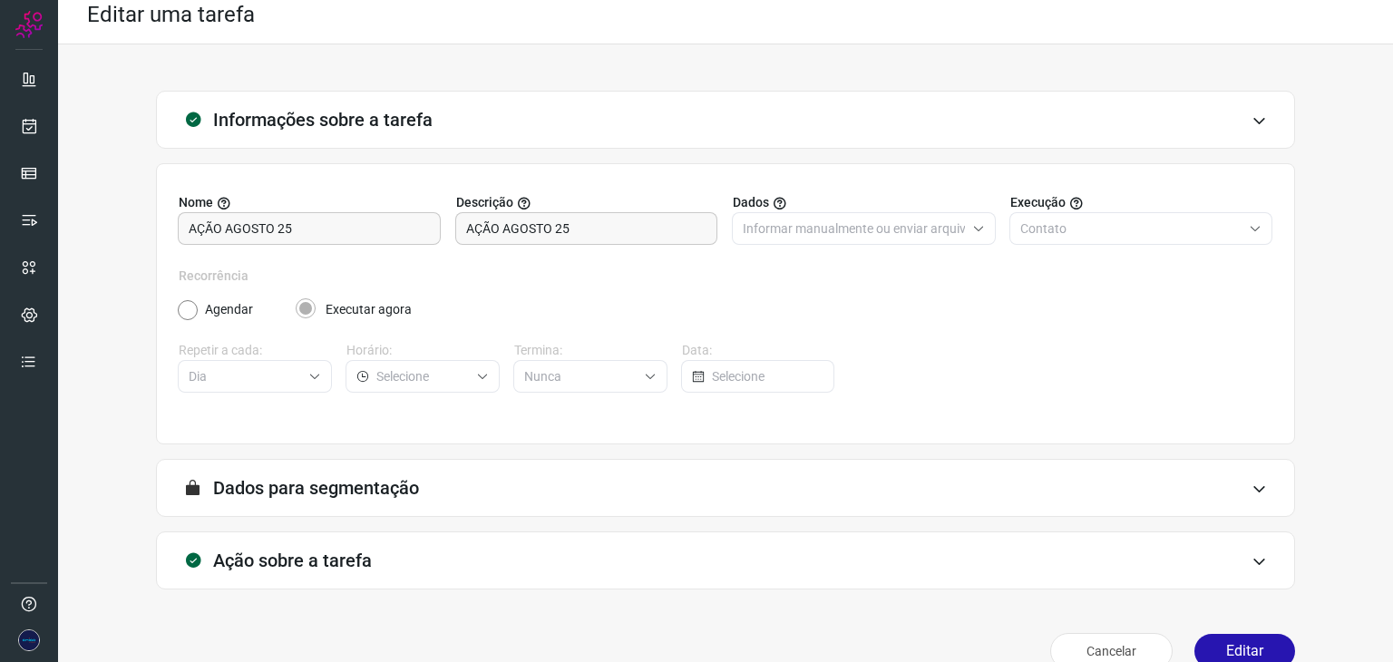
click at [1252, 563] on icon at bounding box center [1259, 561] width 15 height 15
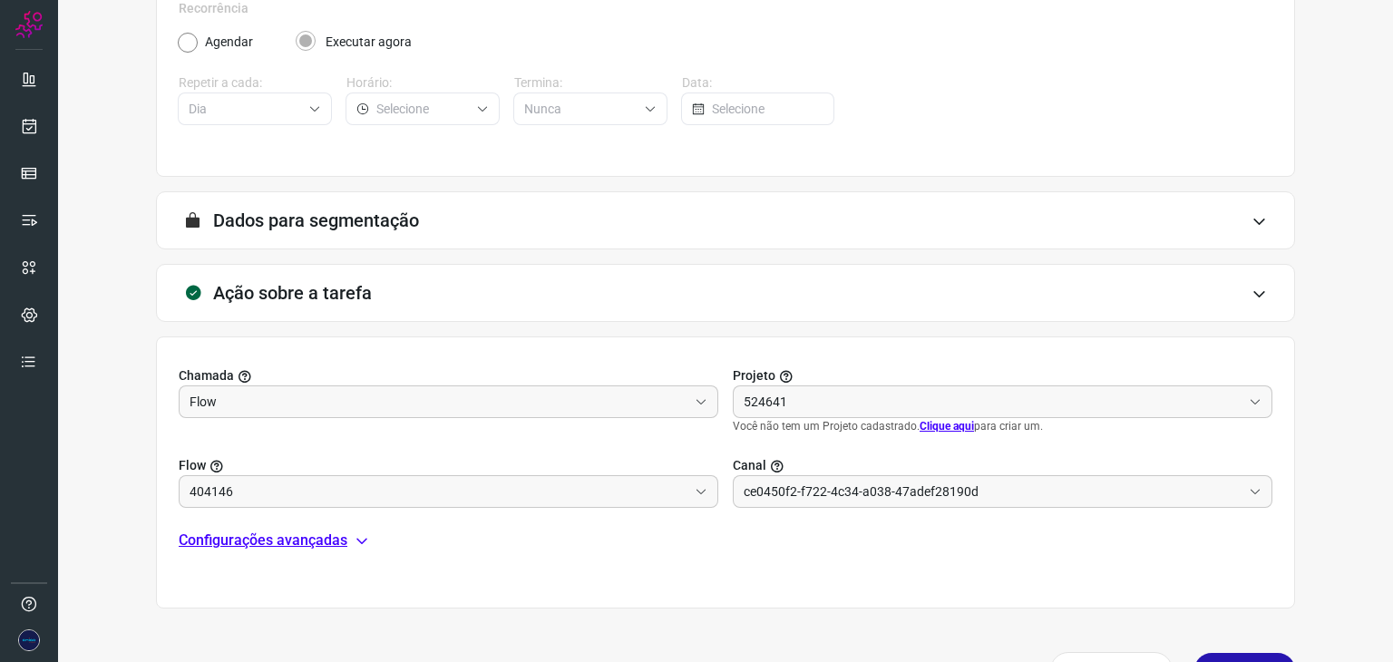
scroll to position [333, 0]
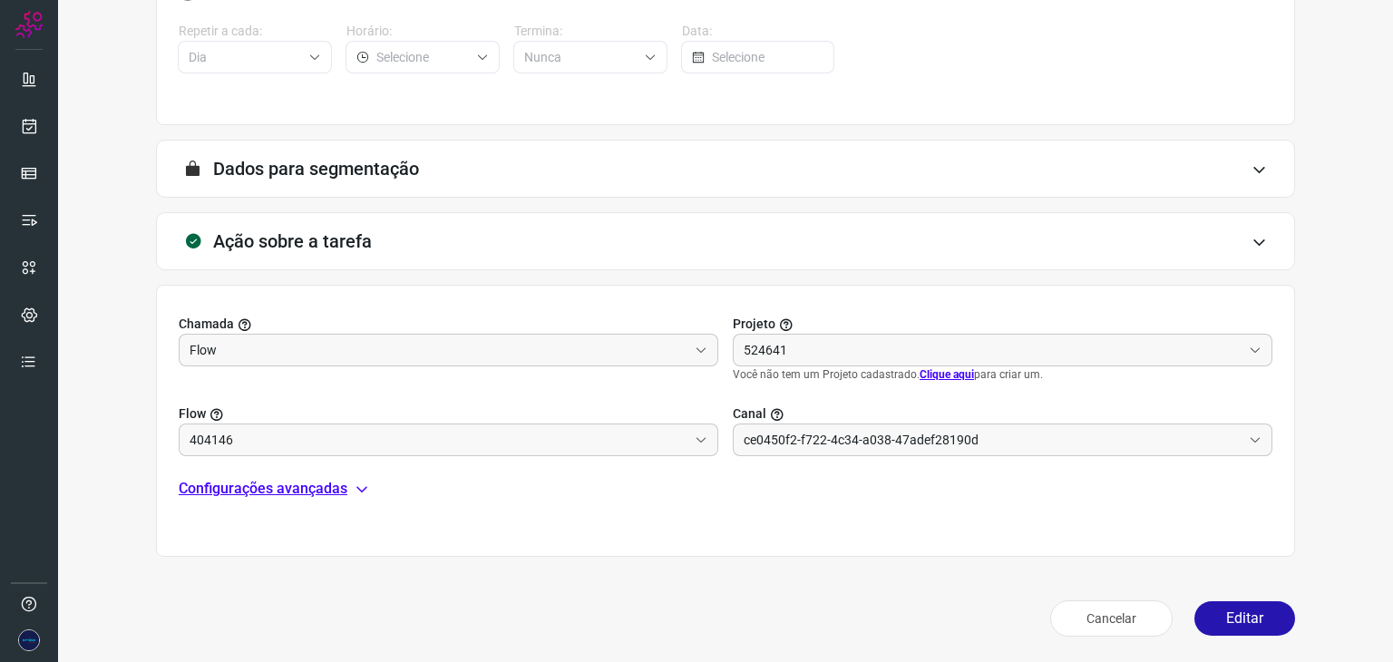
type input "API para o envio de mensagem ativa (em massa)"
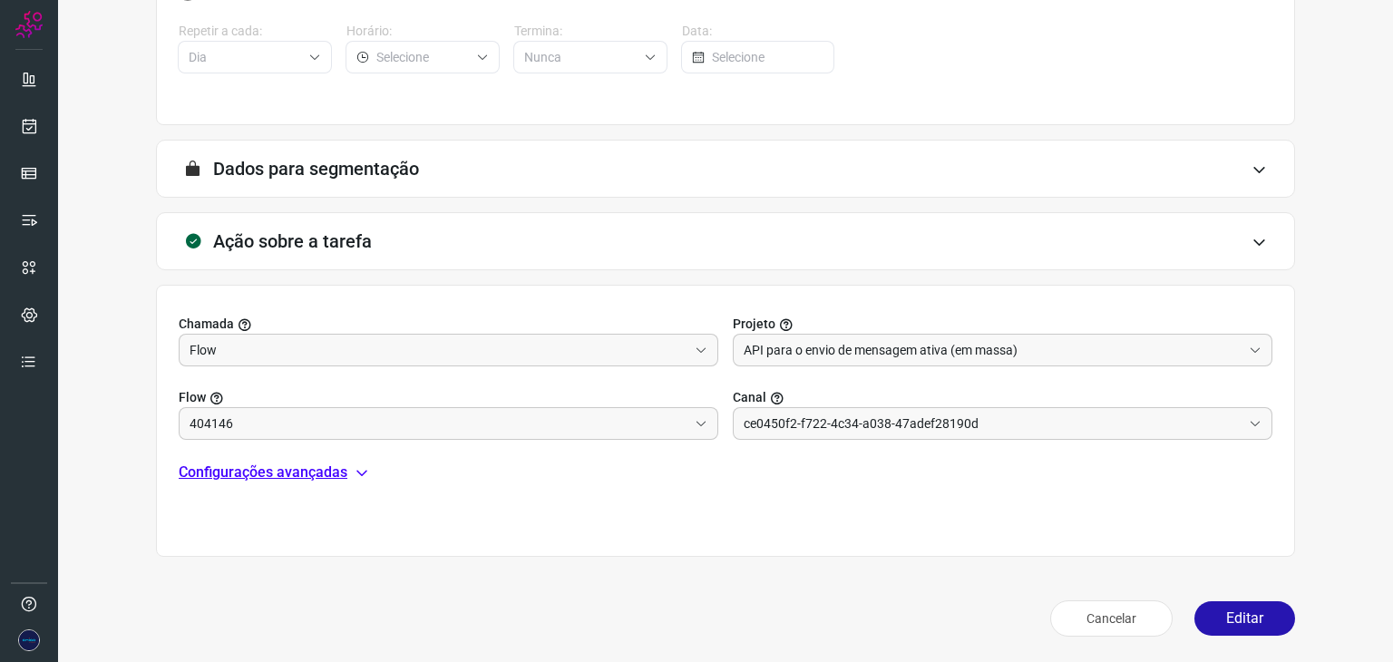
type input "Campanha massiva inside [GEOGRAPHIC_DATA]"
type input "Amigo 0800"
click at [1099, 626] on button "Cancelar" at bounding box center [1111, 618] width 122 height 36
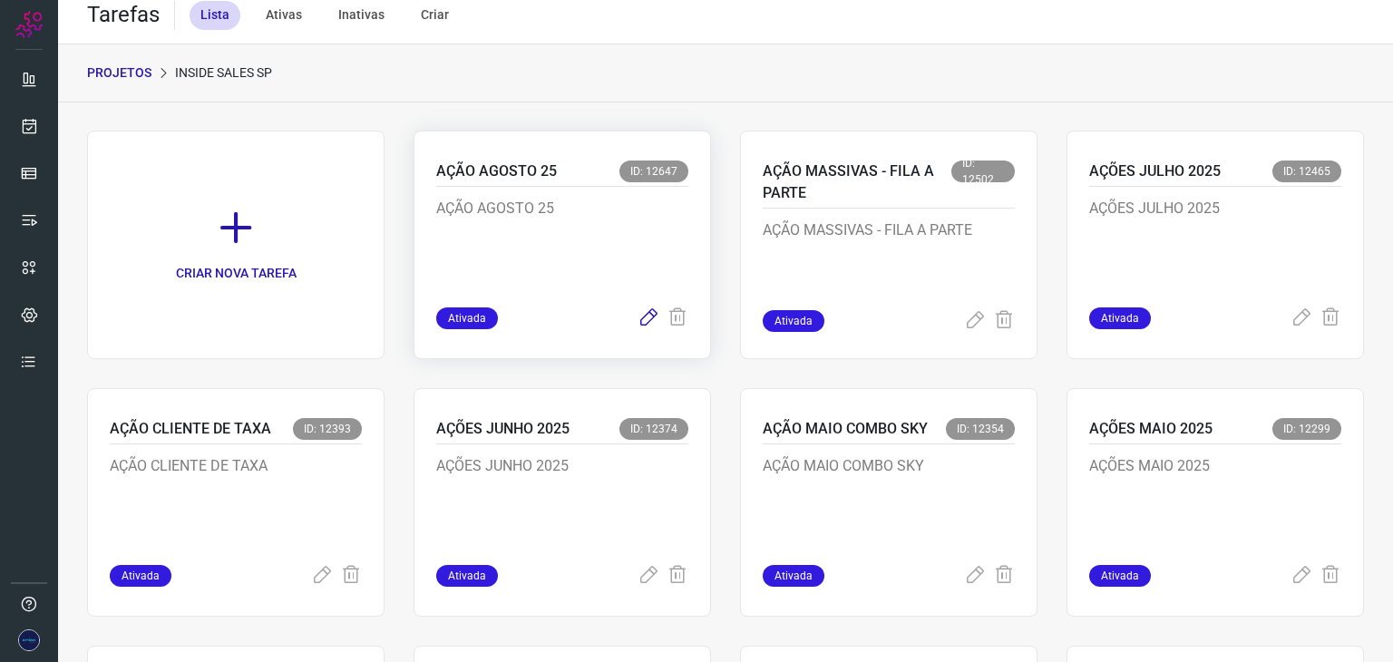
click at [643, 323] on icon at bounding box center [649, 318] width 22 height 22
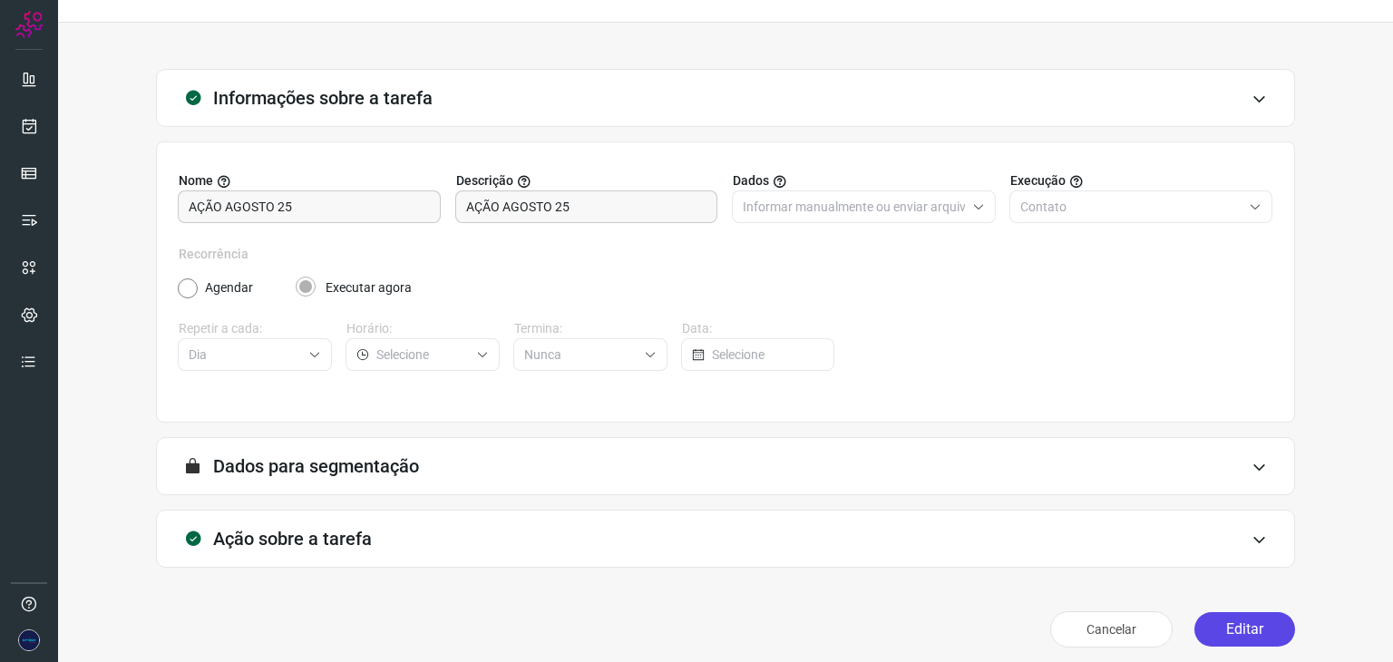
scroll to position [46, 0]
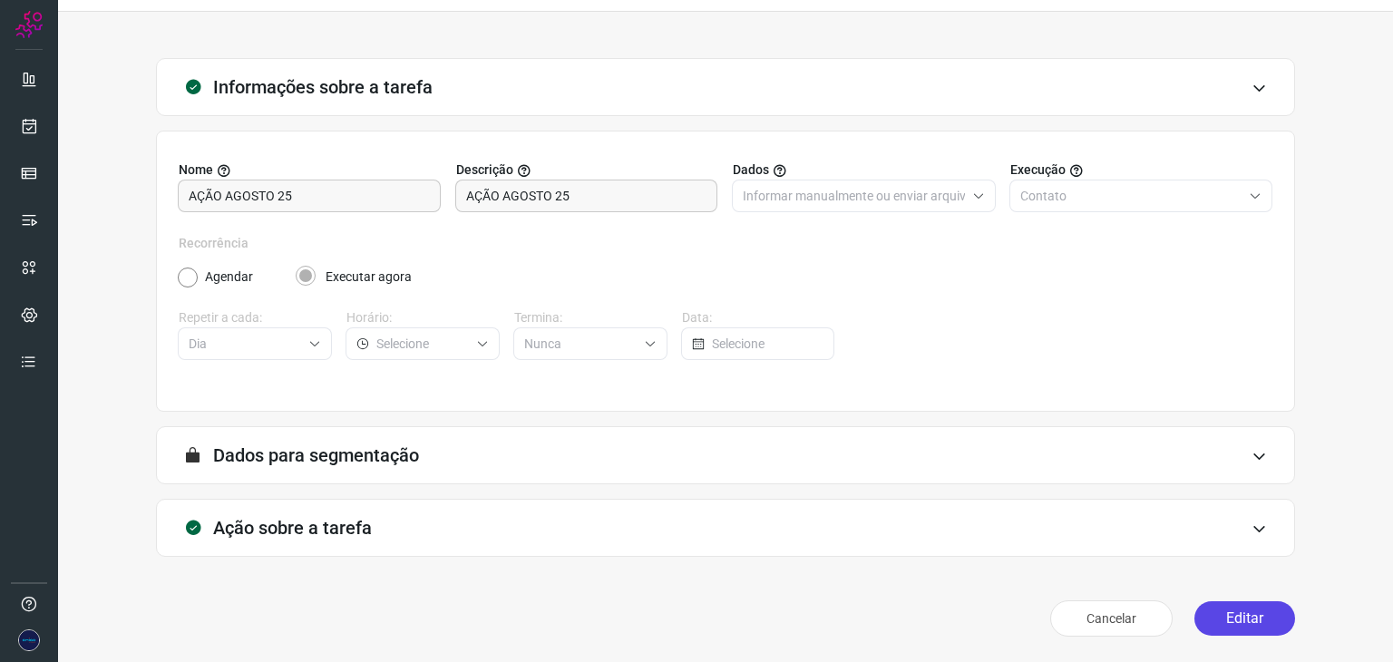
click at [1254, 614] on button "Editar" at bounding box center [1244, 618] width 101 height 34
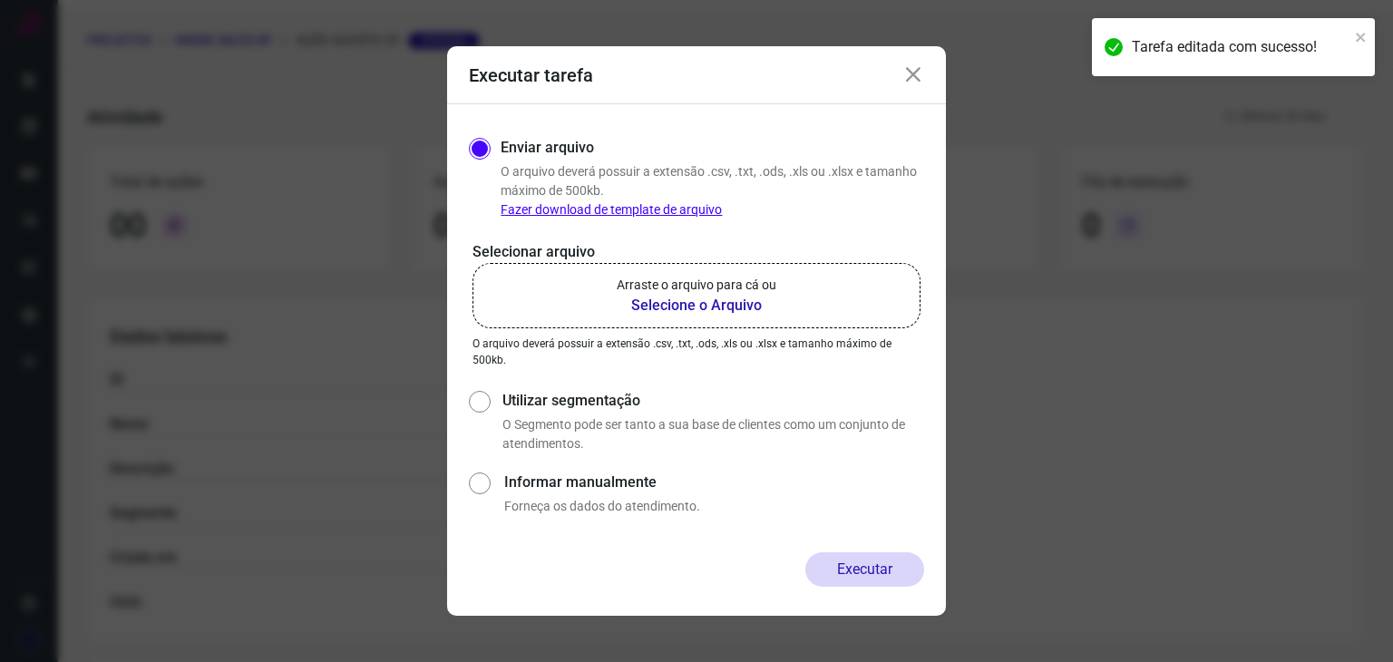
click at [700, 306] on b "Selecione o Arquivo" at bounding box center [697, 306] width 160 height 22
click at [0, 0] on input "Arraste o arquivo para cá ou Selecione o Arquivo" at bounding box center [0, 0] width 0 height 0
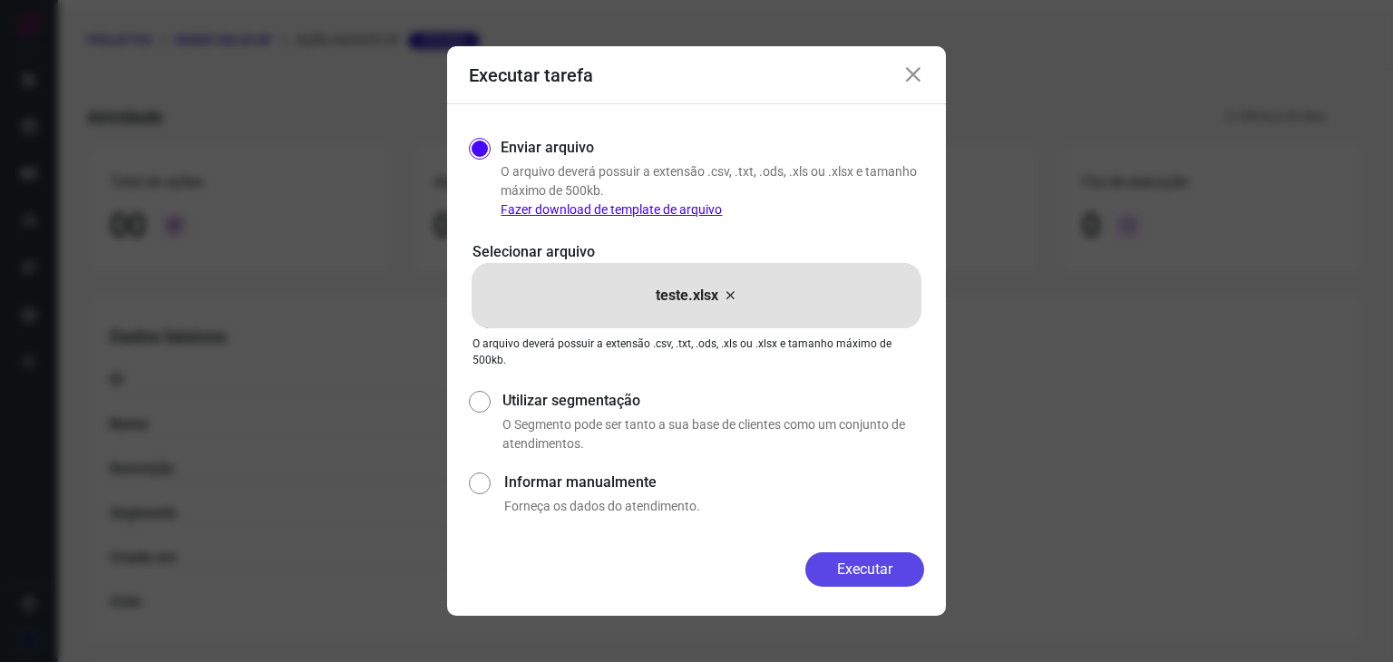
click at [873, 578] on button "Executar" at bounding box center [864, 569] width 119 height 34
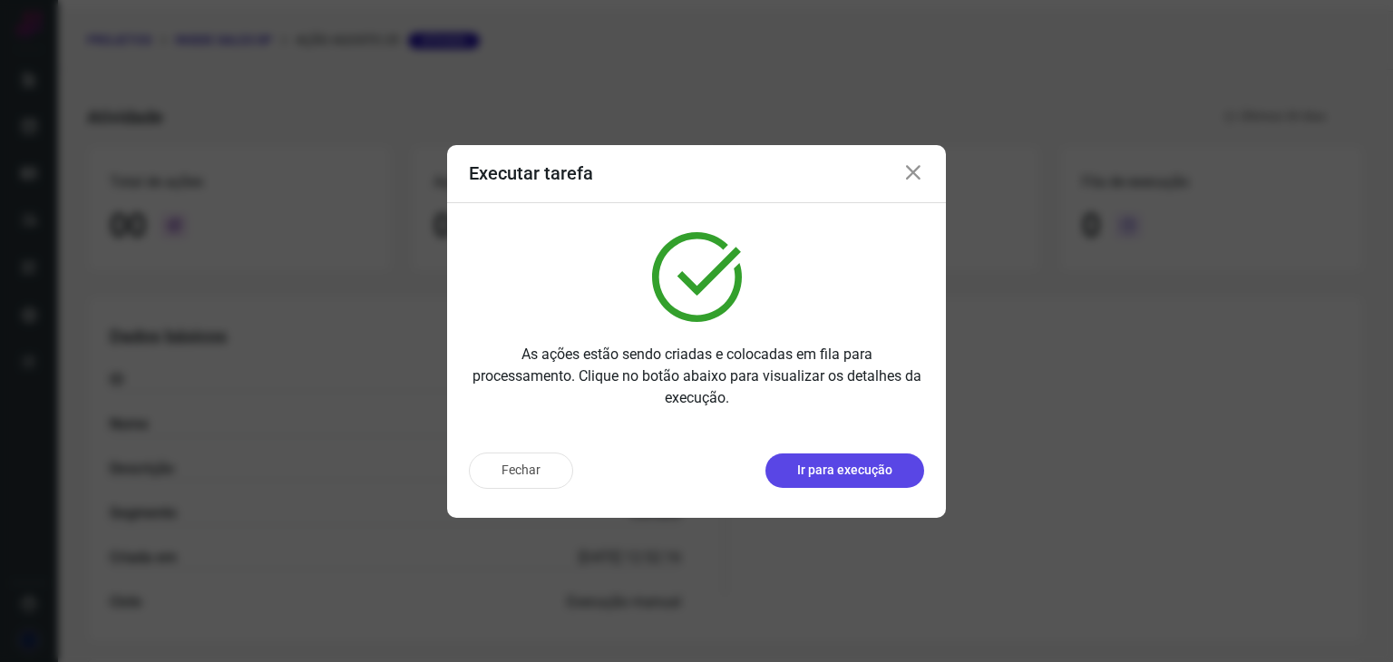
click at [860, 475] on p "Ir para execução" at bounding box center [844, 470] width 95 height 19
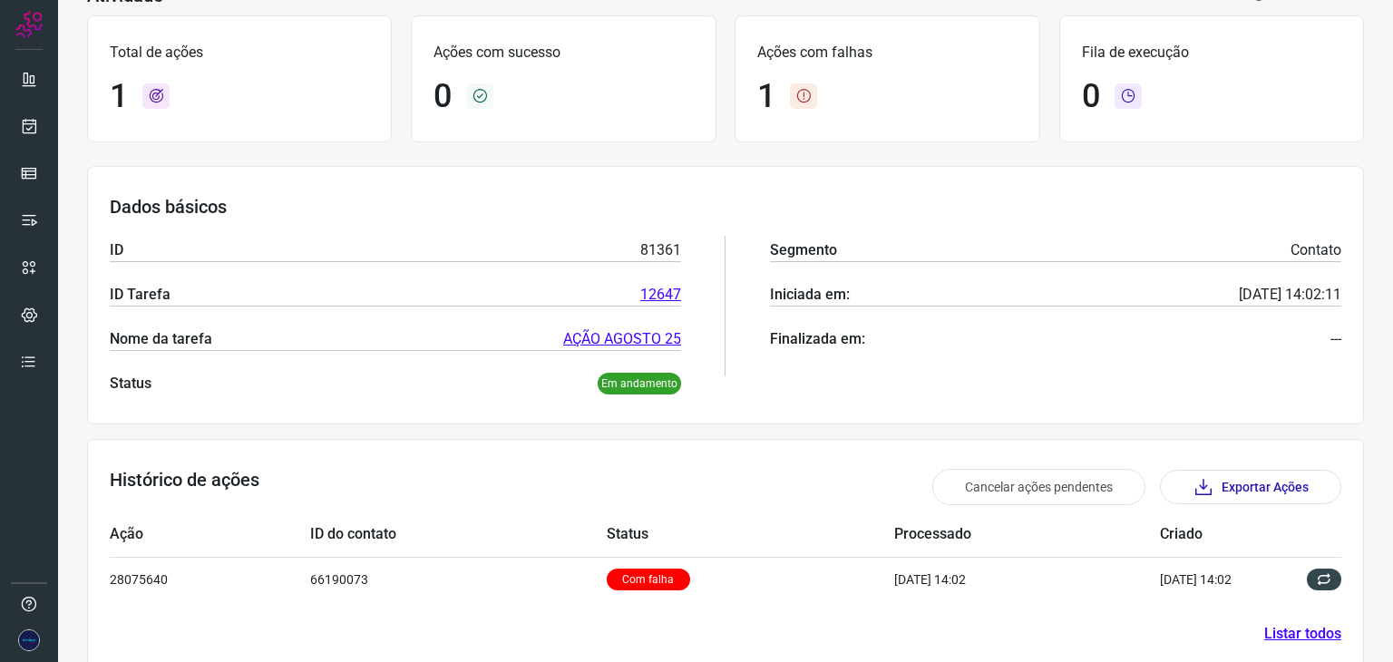
scroll to position [131, 0]
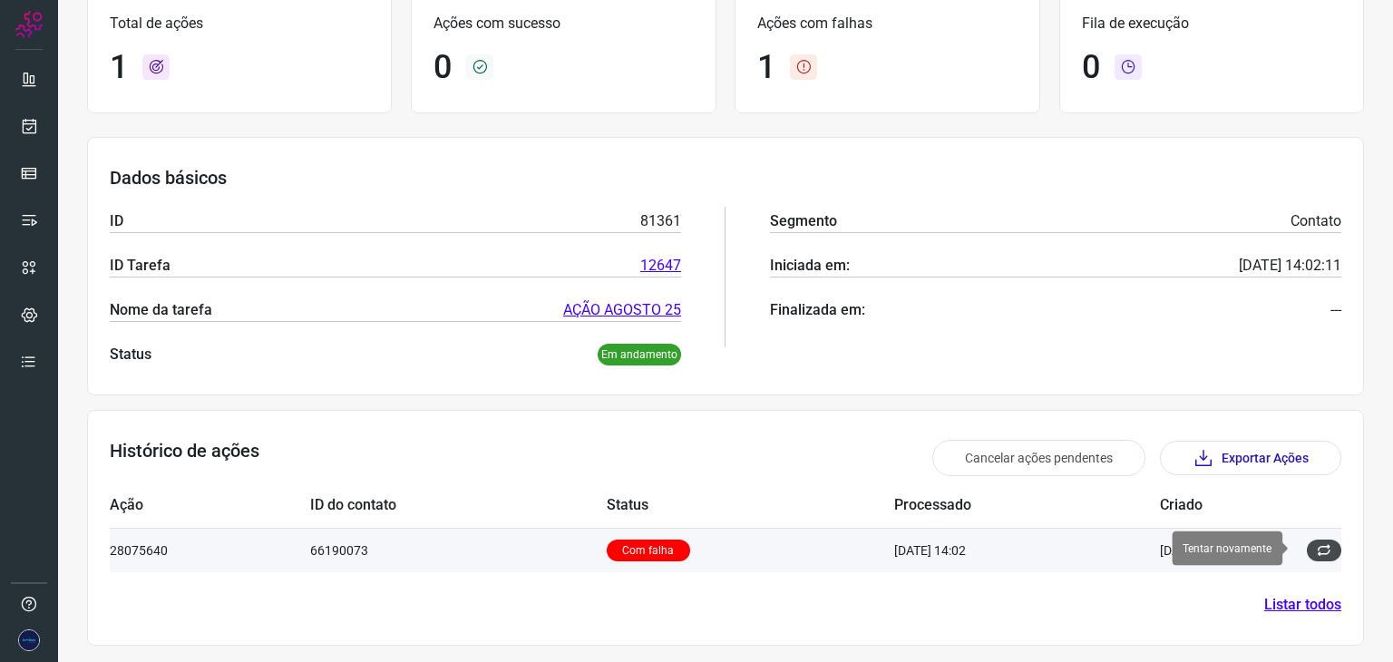
click at [1317, 545] on icon at bounding box center [1324, 550] width 15 height 15
click at [618, 542] on p "Com falha" at bounding box center [648, 551] width 83 height 22
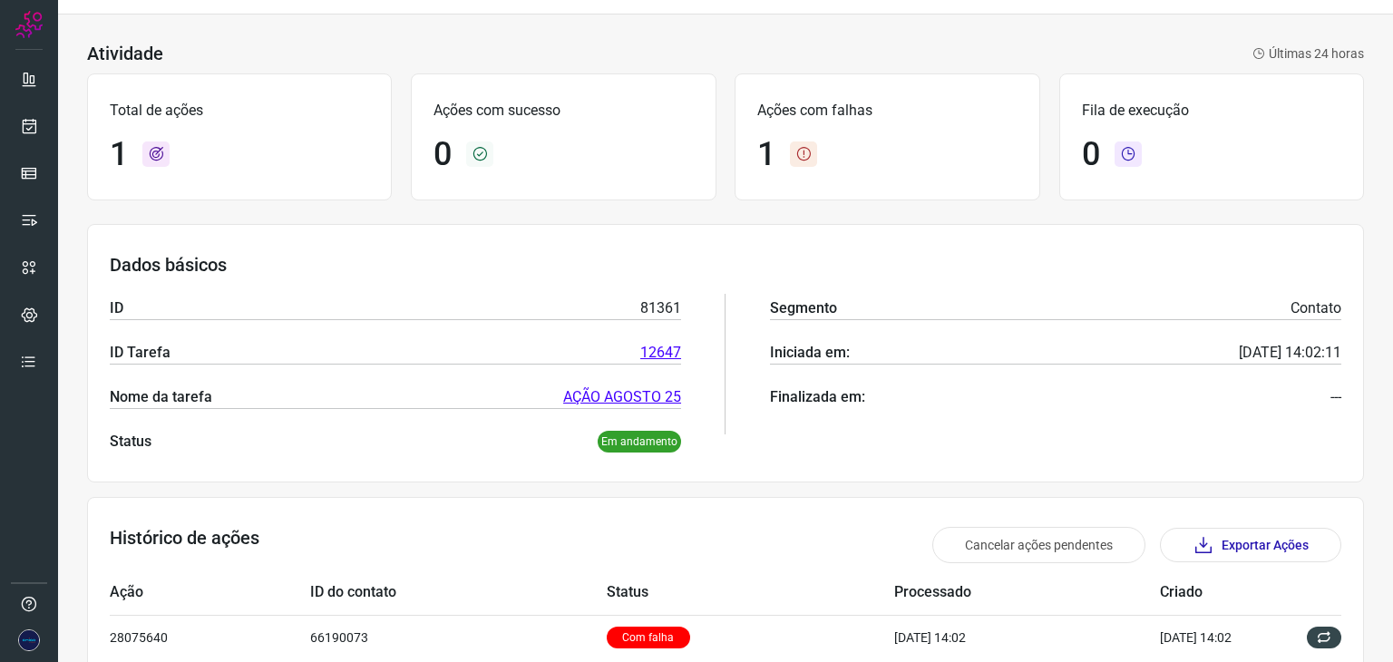
scroll to position [0, 0]
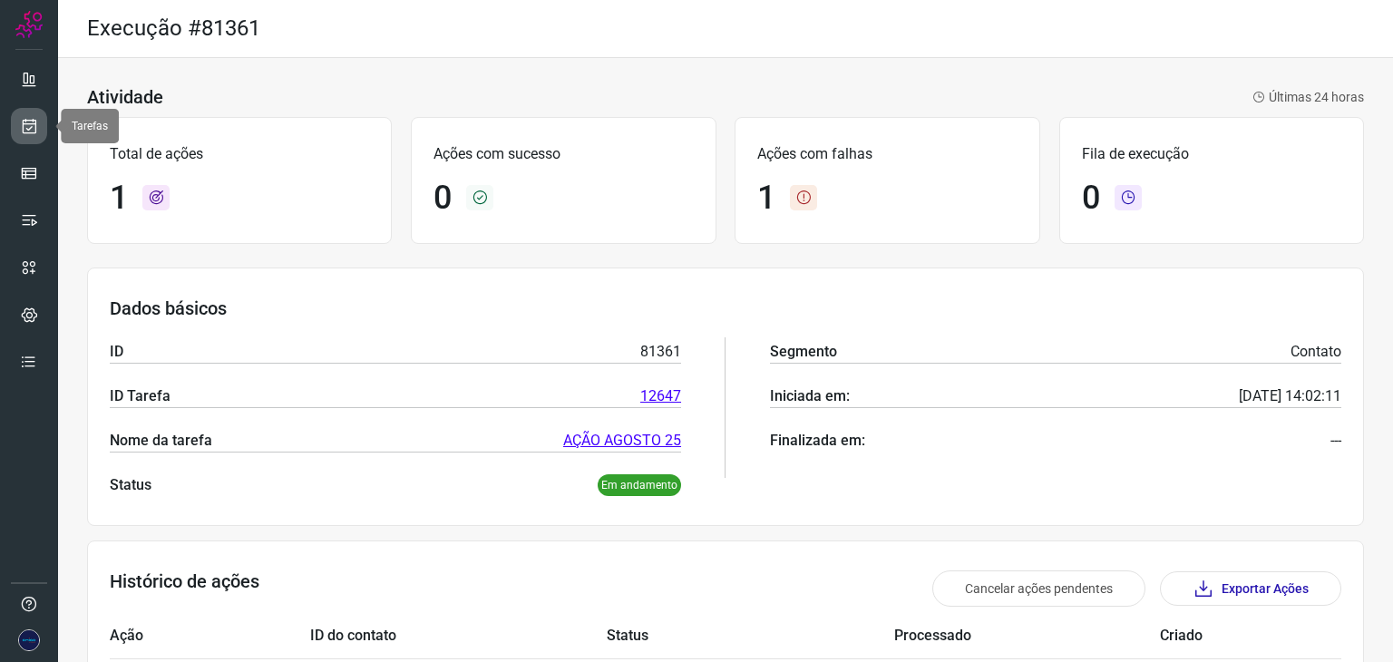
click at [34, 122] on icon at bounding box center [29, 126] width 19 height 18
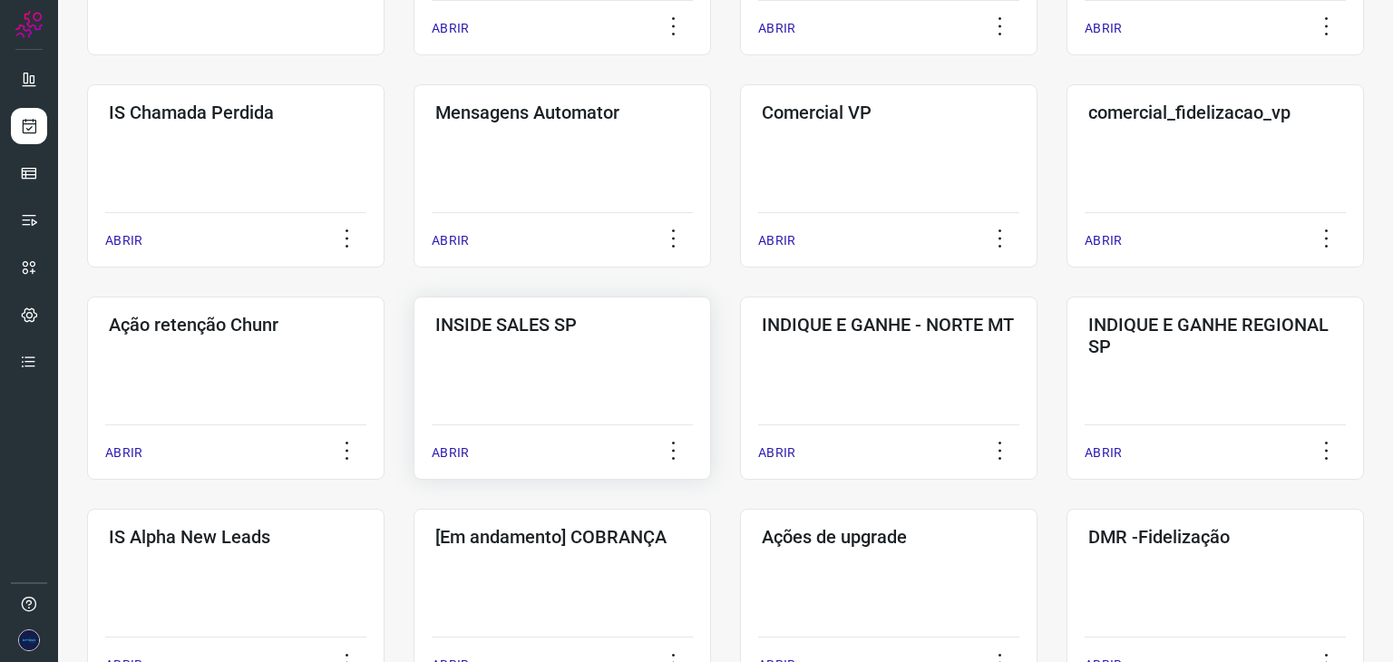
click at [453, 451] on p "ABRIR" at bounding box center [450, 452] width 37 height 19
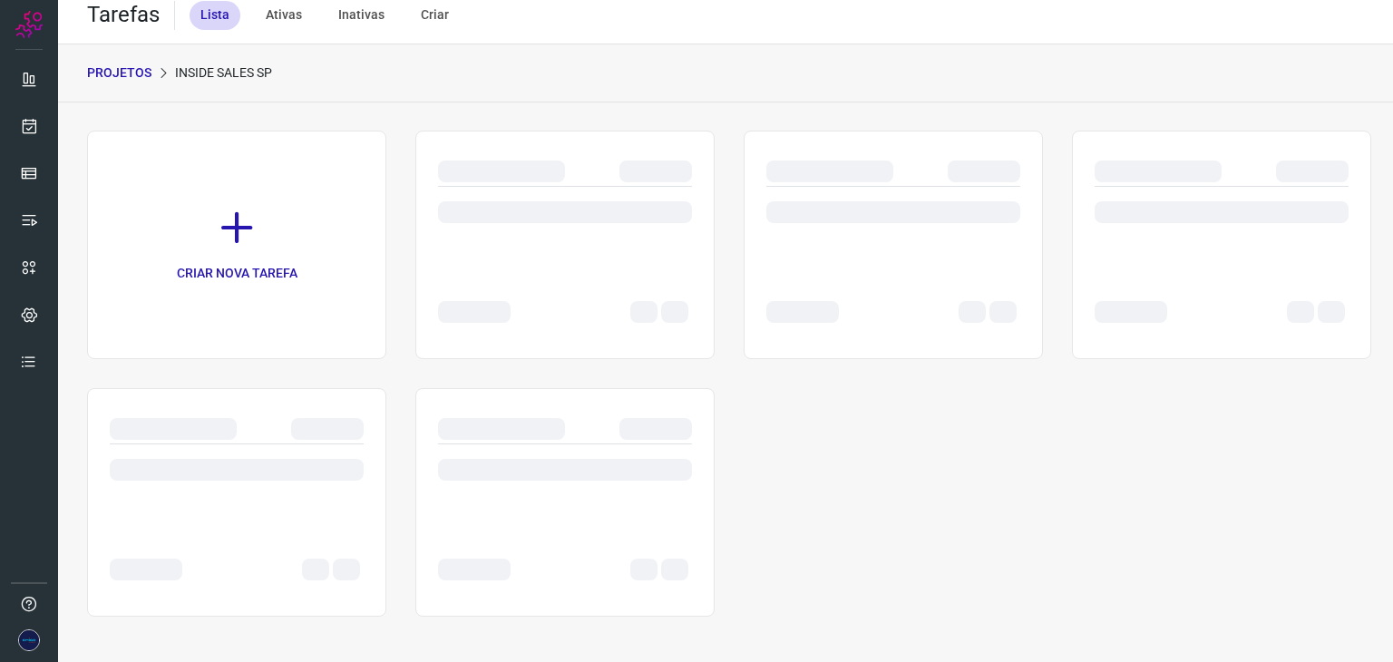
scroll to position [14, 0]
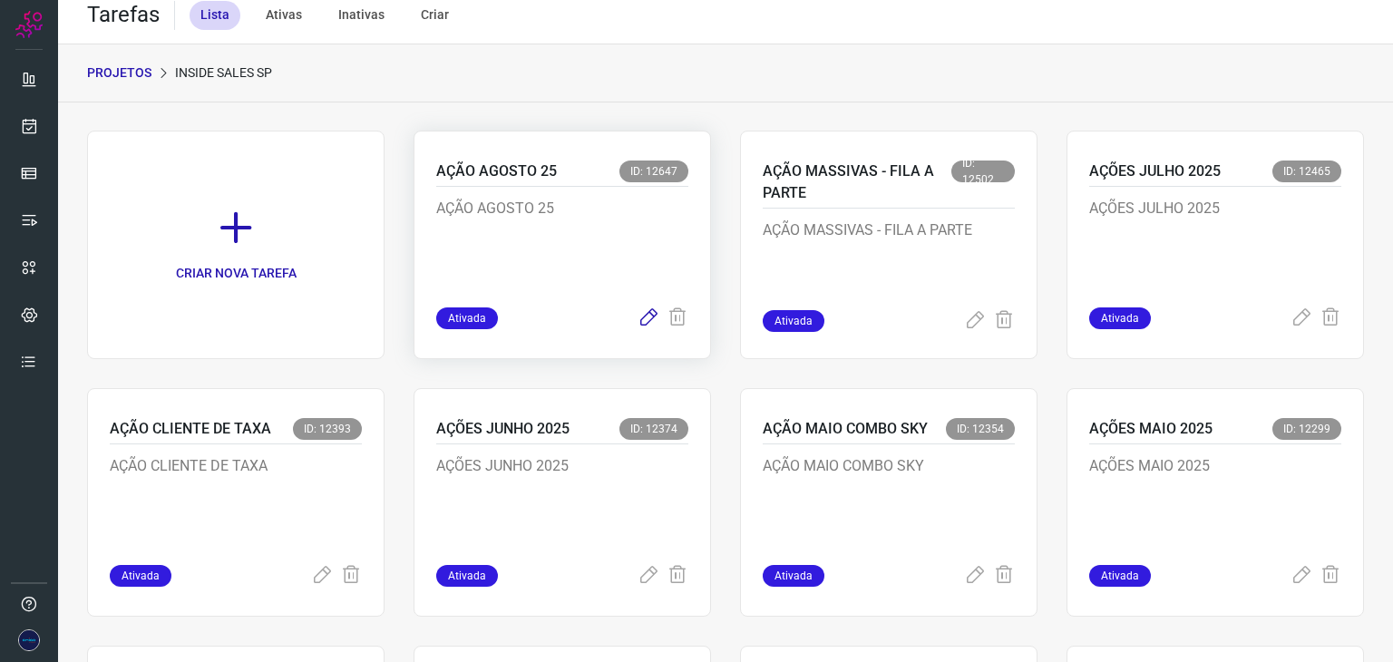
click at [638, 317] on icon at bounding box center [649, 318] width 22 height 22
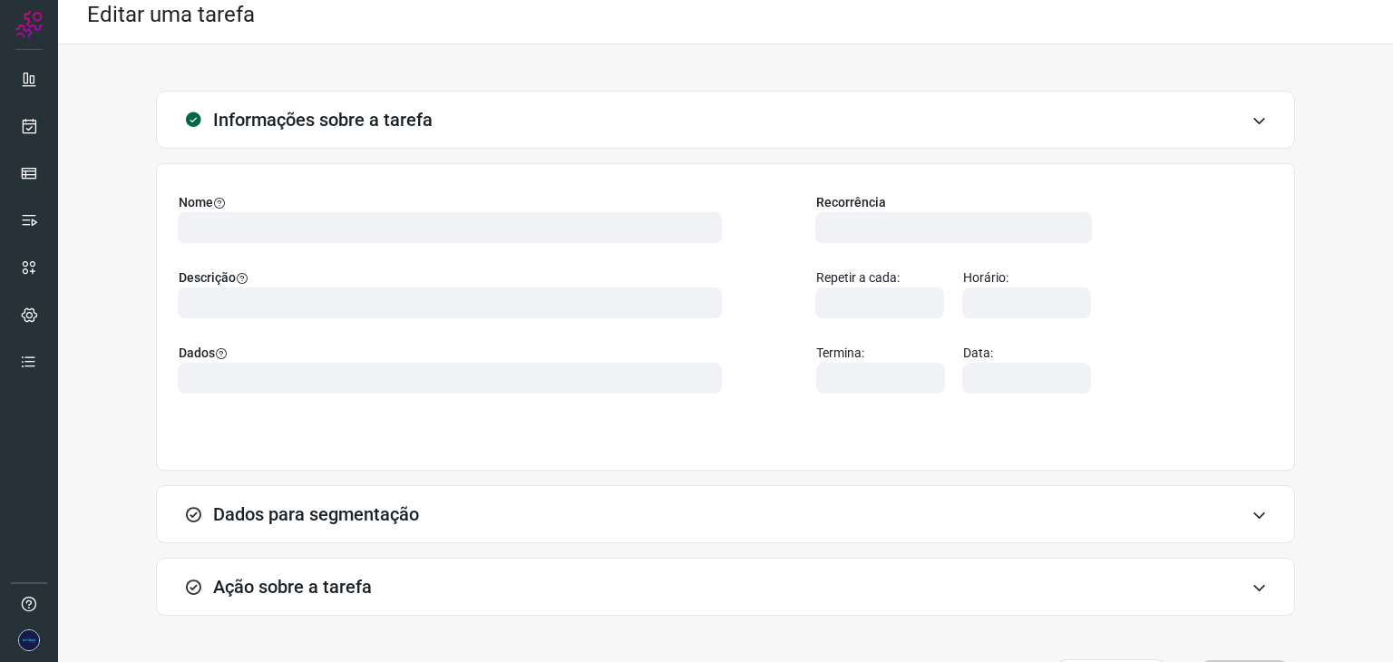
type input "524641"
type input "404146"
type input "ce0450f2-f722-4c34-a038-47adef28190d"
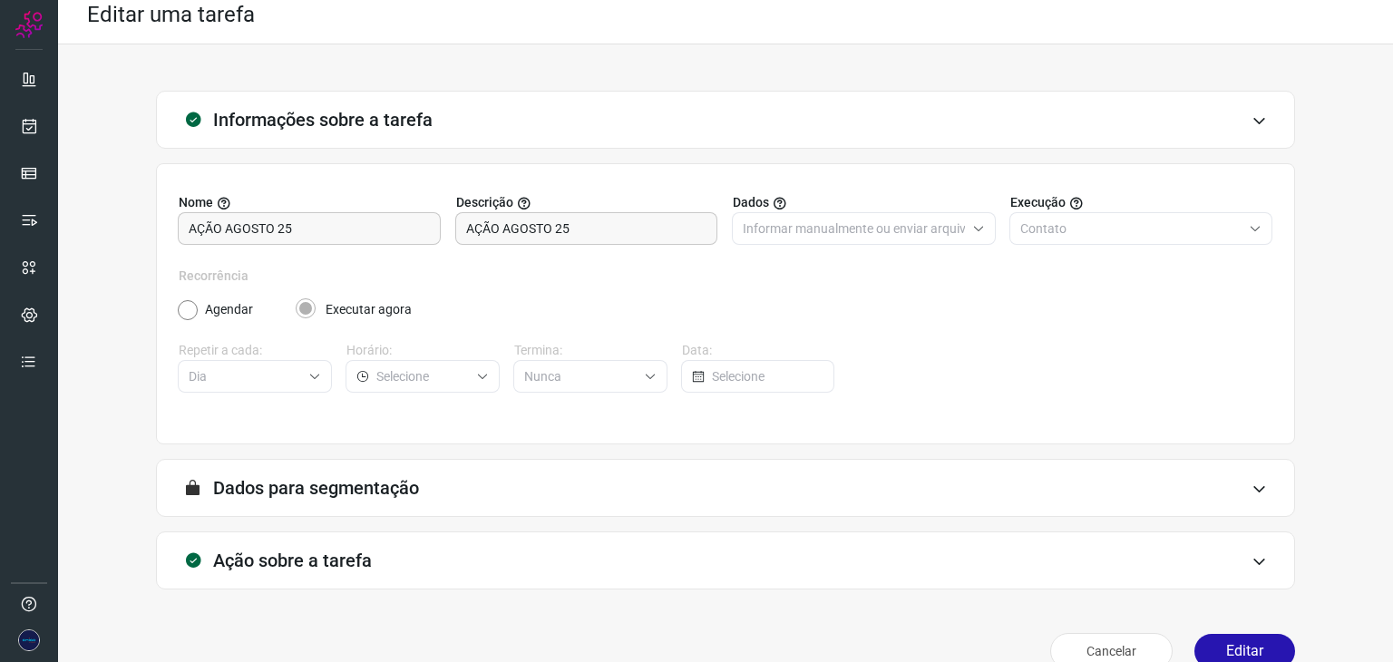
click at [1240, 551] on div "Ação sobre a tarefa" at bounding box center [725, 560] width 1139 height 58
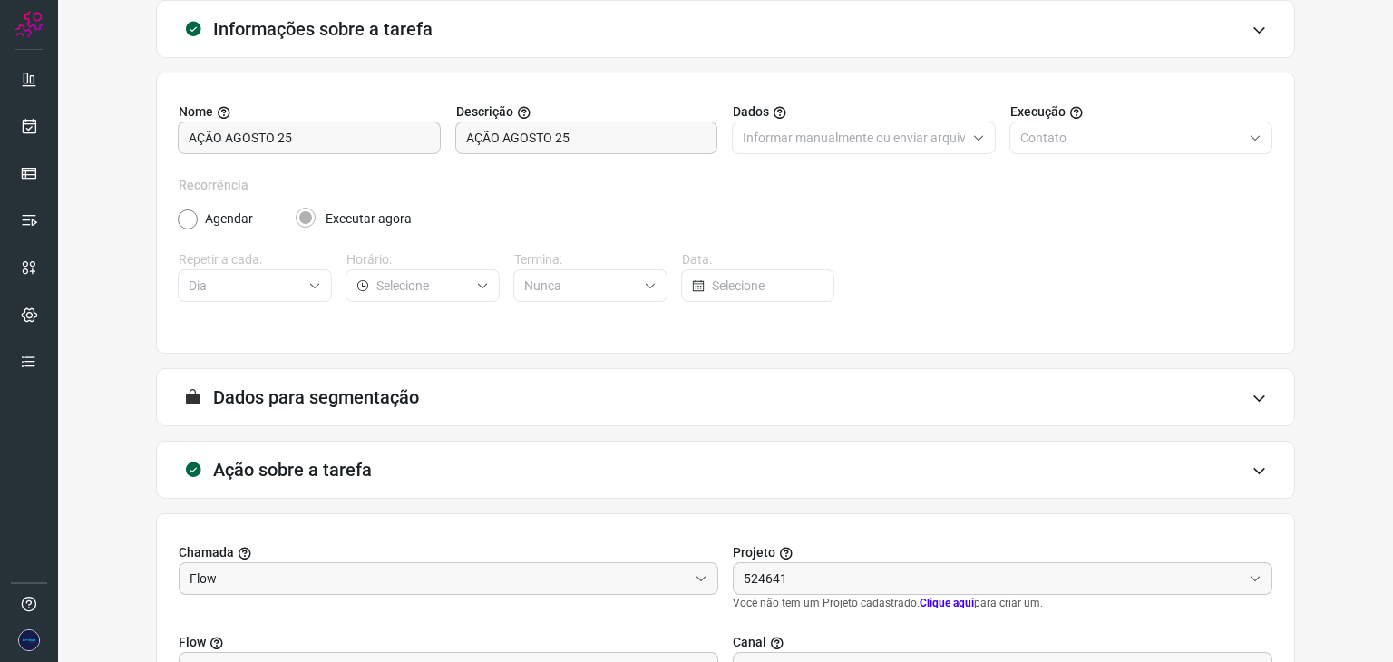
type input "API para o envio de mensagem ativa (em massa)"
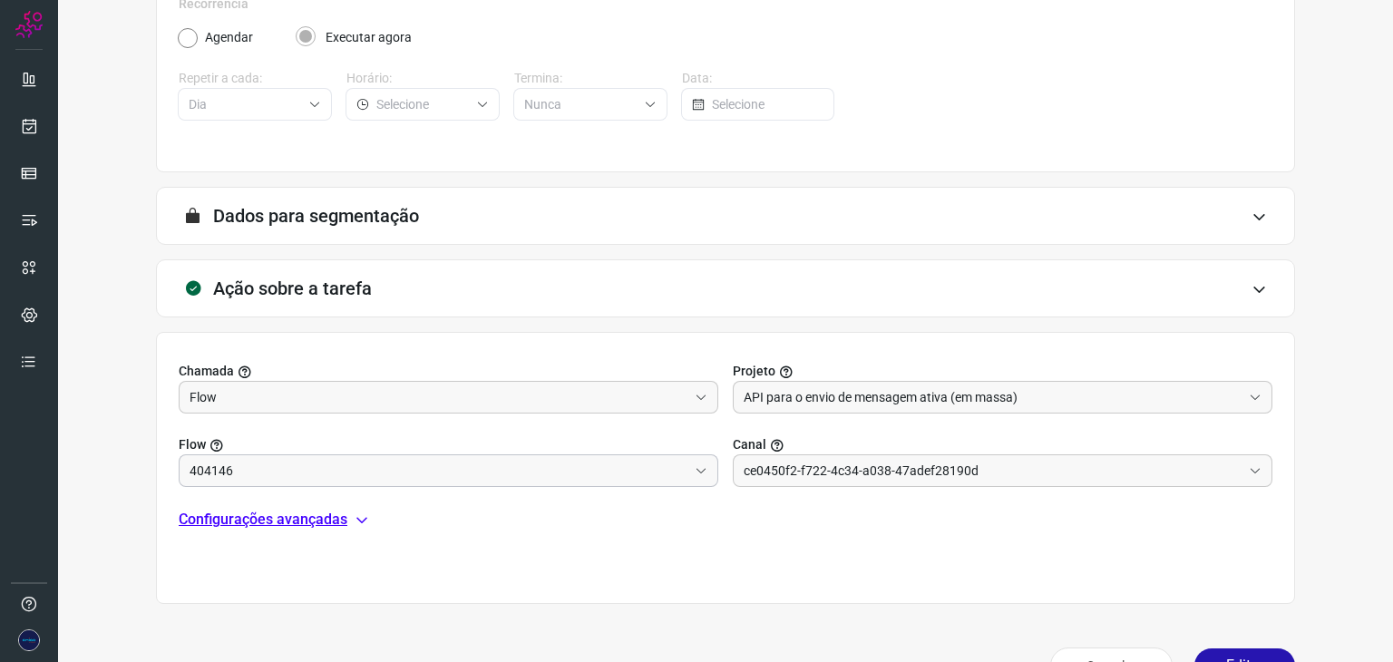
scroll to position [333, 0]
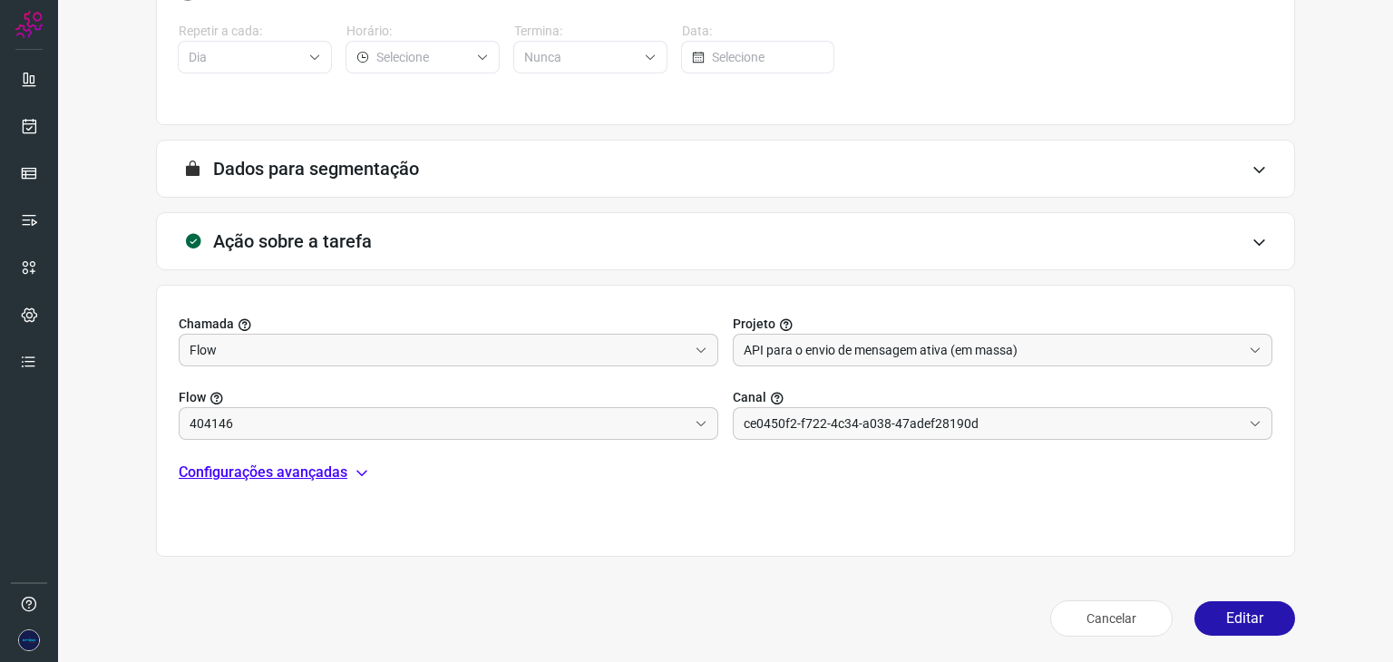
type input "Amigo 0800"
click at [482, 413] on input "404146" at bounding box center [439, 423] width 498 height 31
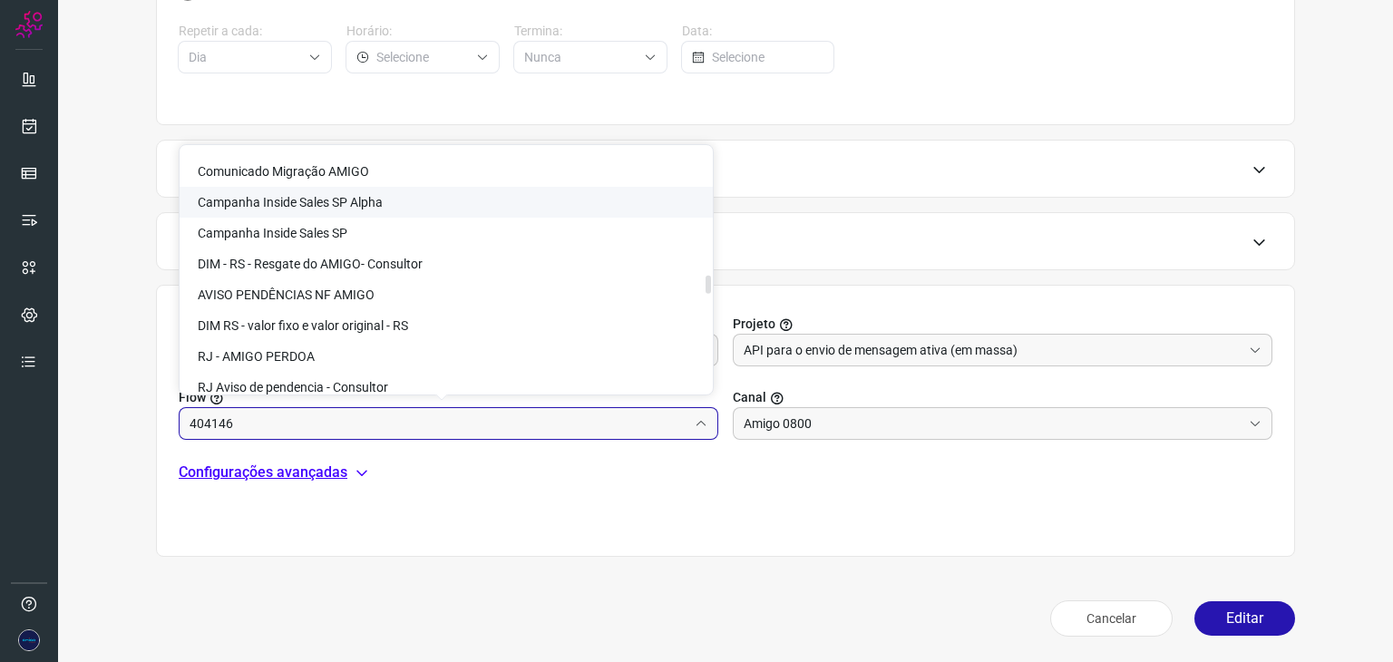
scroll to position [2630, 0]
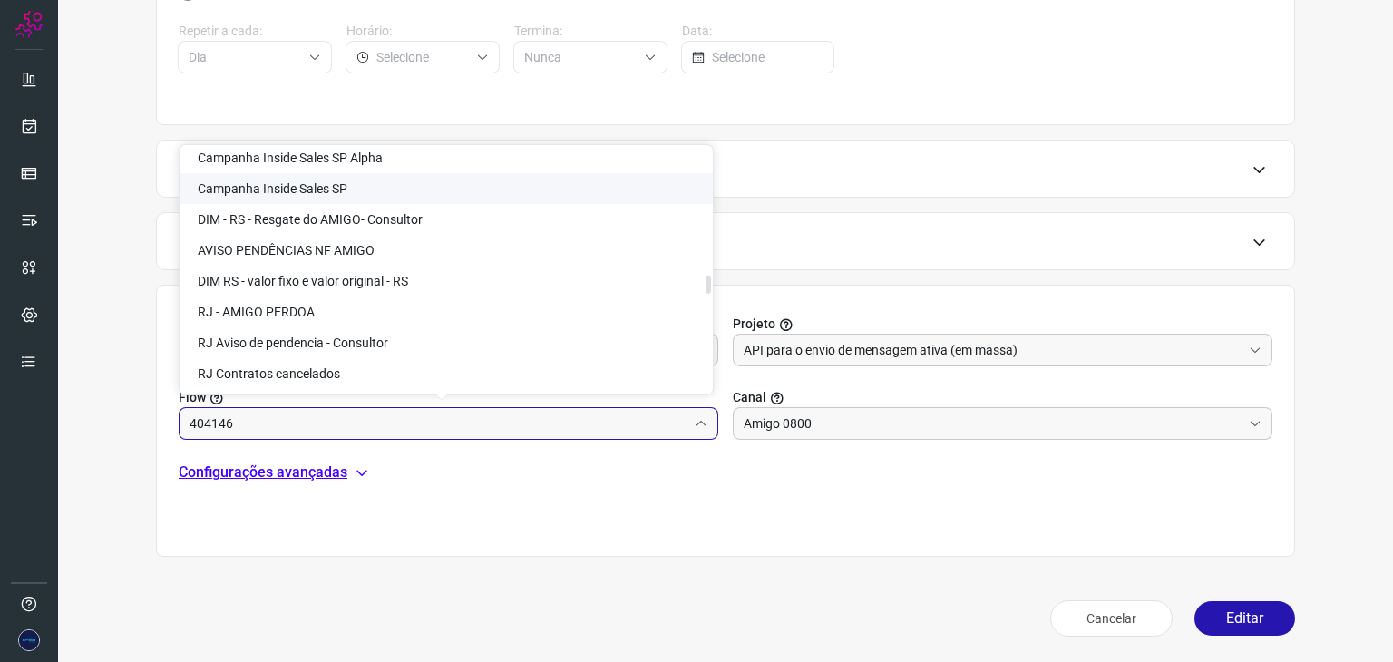
click at [334, 182] on span "Campanha Inside Sales SP" at bounding box center [273, 188] width 150 height 15
type input "Campanha Inside Sales SP"
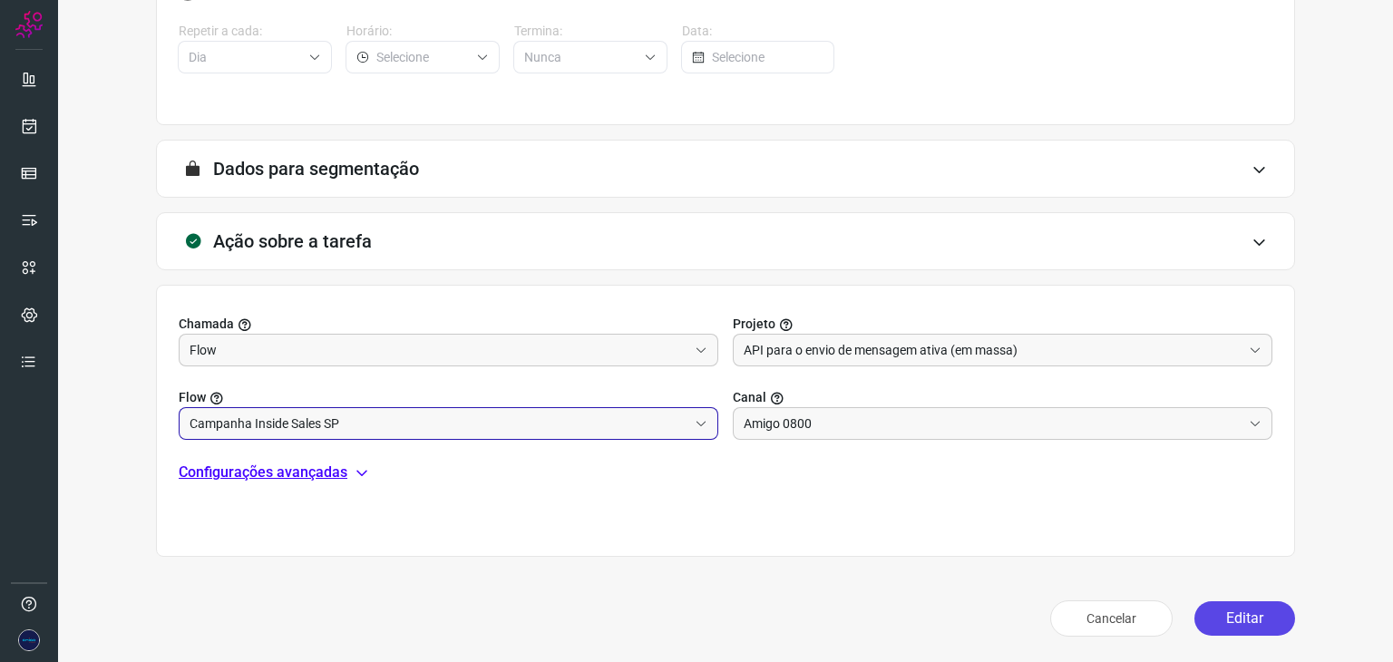
click at [1262, 617] on button "Editar" at bounding box center [1244, 618] width 101 height 34
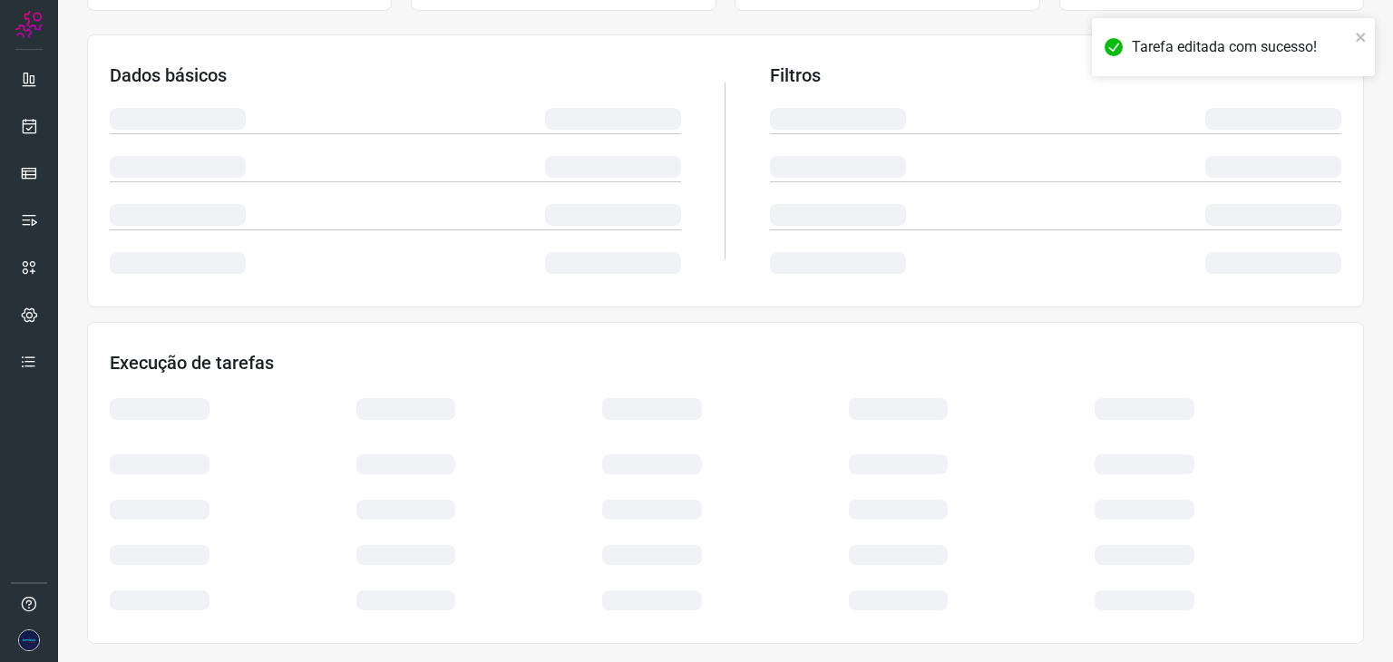
scroll to position [272, 0]
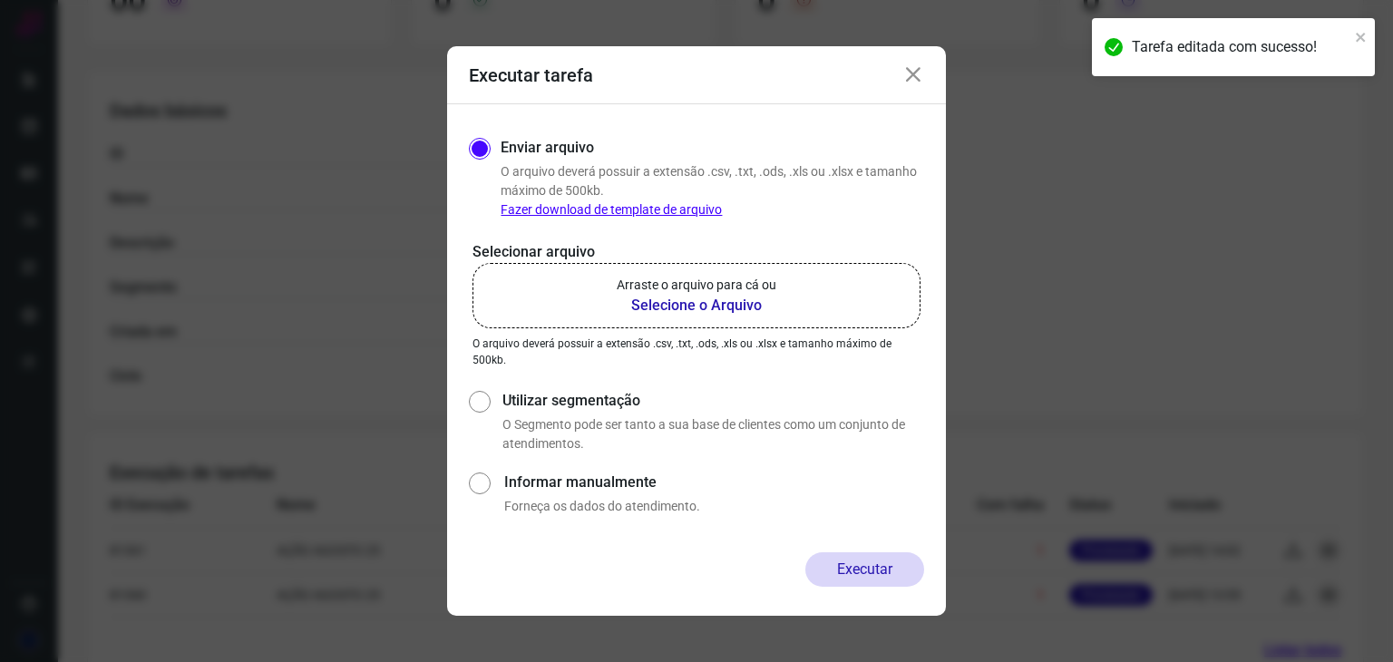
click at [918, 73] on icon at bounding box center [913, 75] width 22 height 22
